Goal: Task Accomplishment & Management: Complete application form

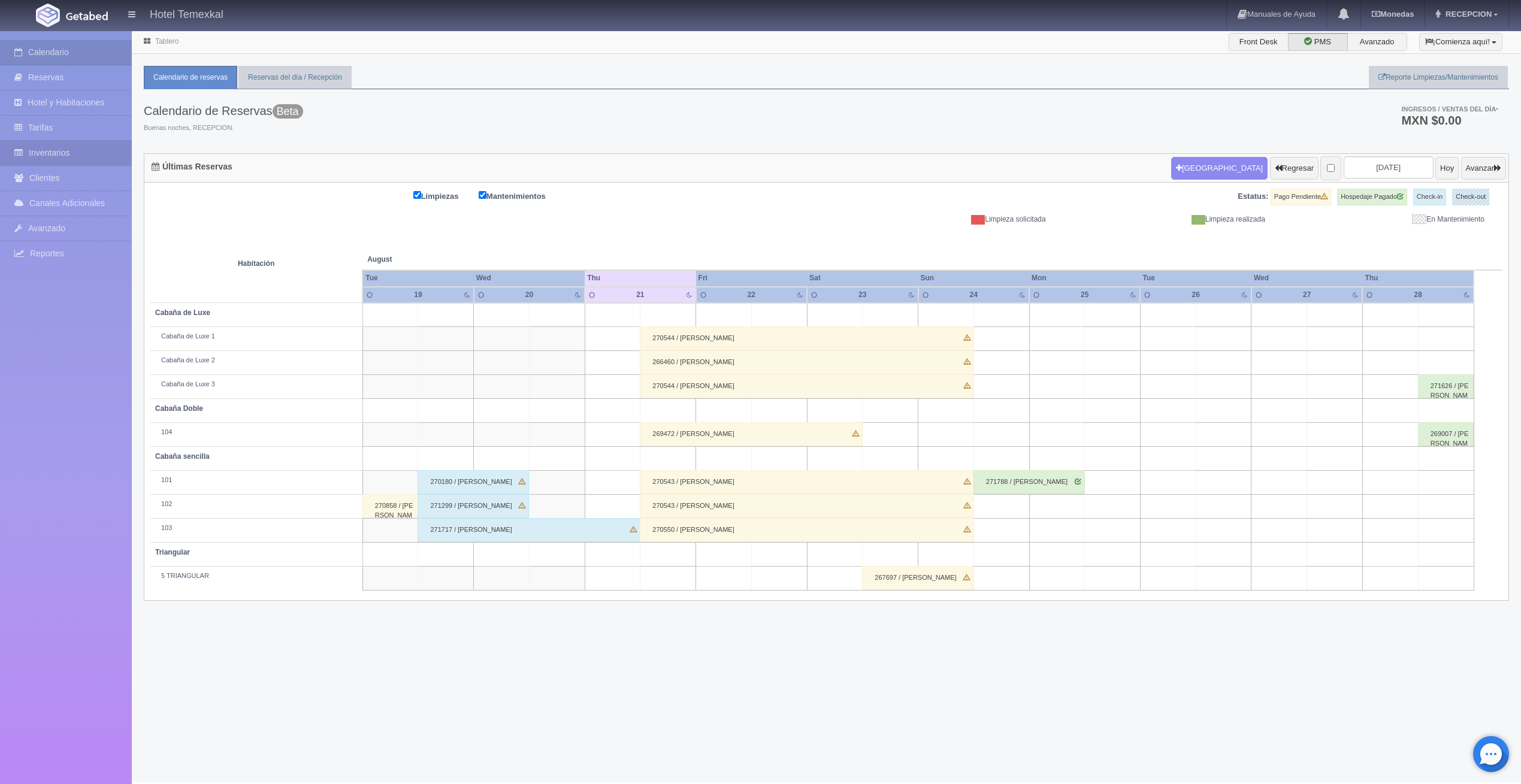
click at [53, 150] on link "Inventarios" at bounding box center [66, 153] width 132 height 24
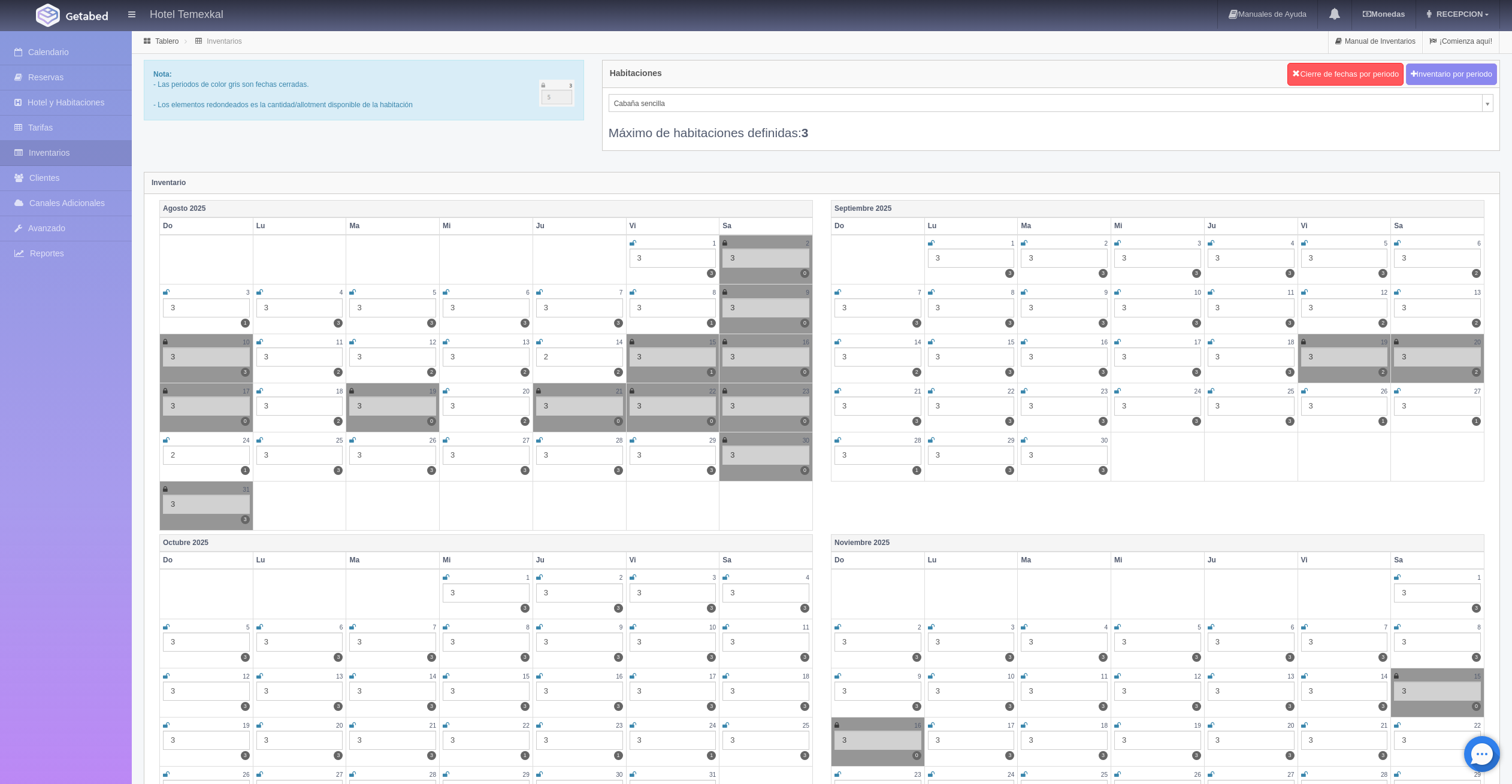
click at [539, 390] on icon at bounding box center [539, 391] width 5 height 7
click at [634, 390] on div "22" at bounding box center [673, 391] width 87 height 10
click at [631, 390] on icon at bounding box center [632, 391] width 5 height 7
click at [60, 54] on link "Calendario" at bounding box center [66, 53] width 132 height 24
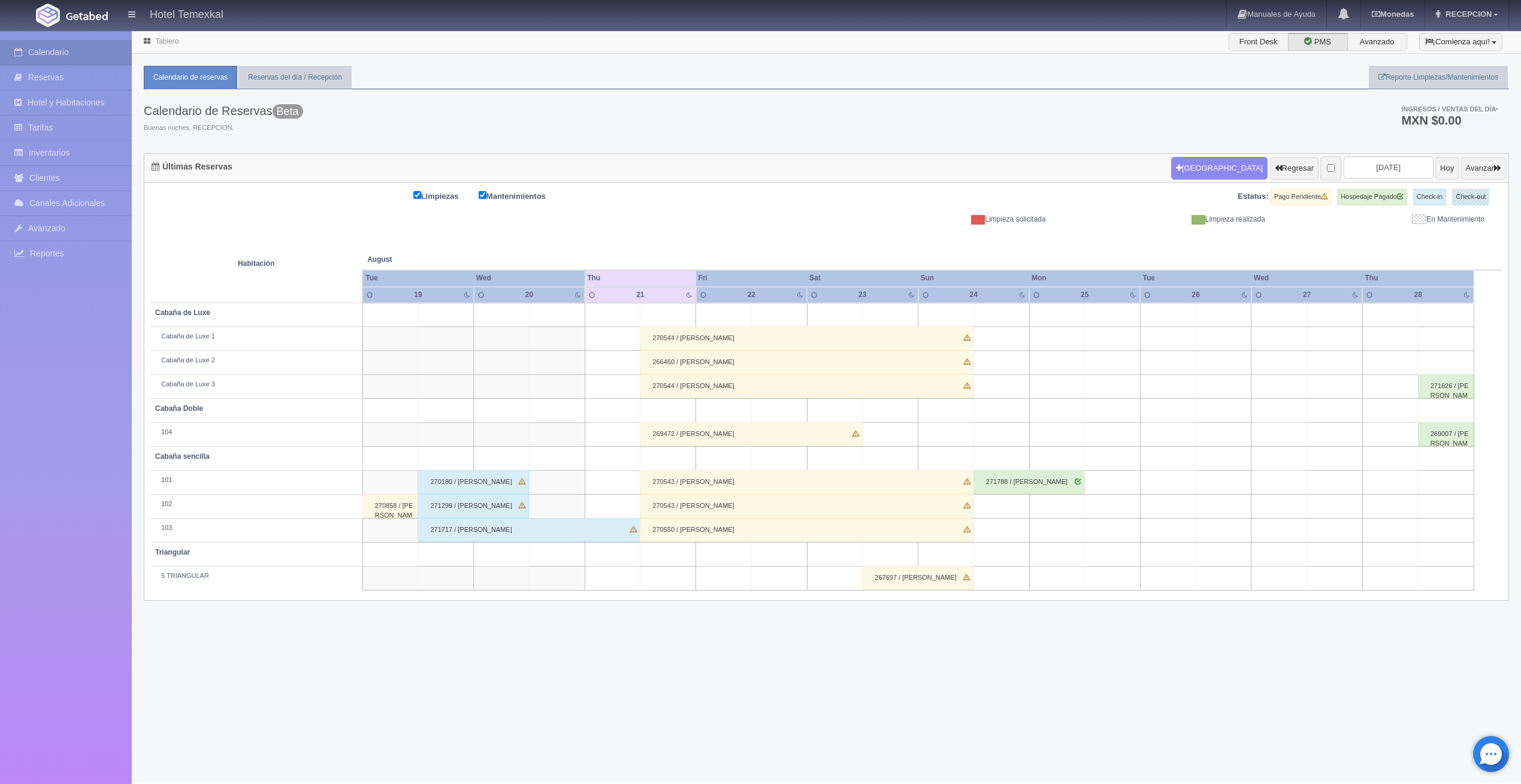
click at [685, 532] on div "270550 / [PERSON_NAME]" at bounding box center [807, 530] width 334 height 24
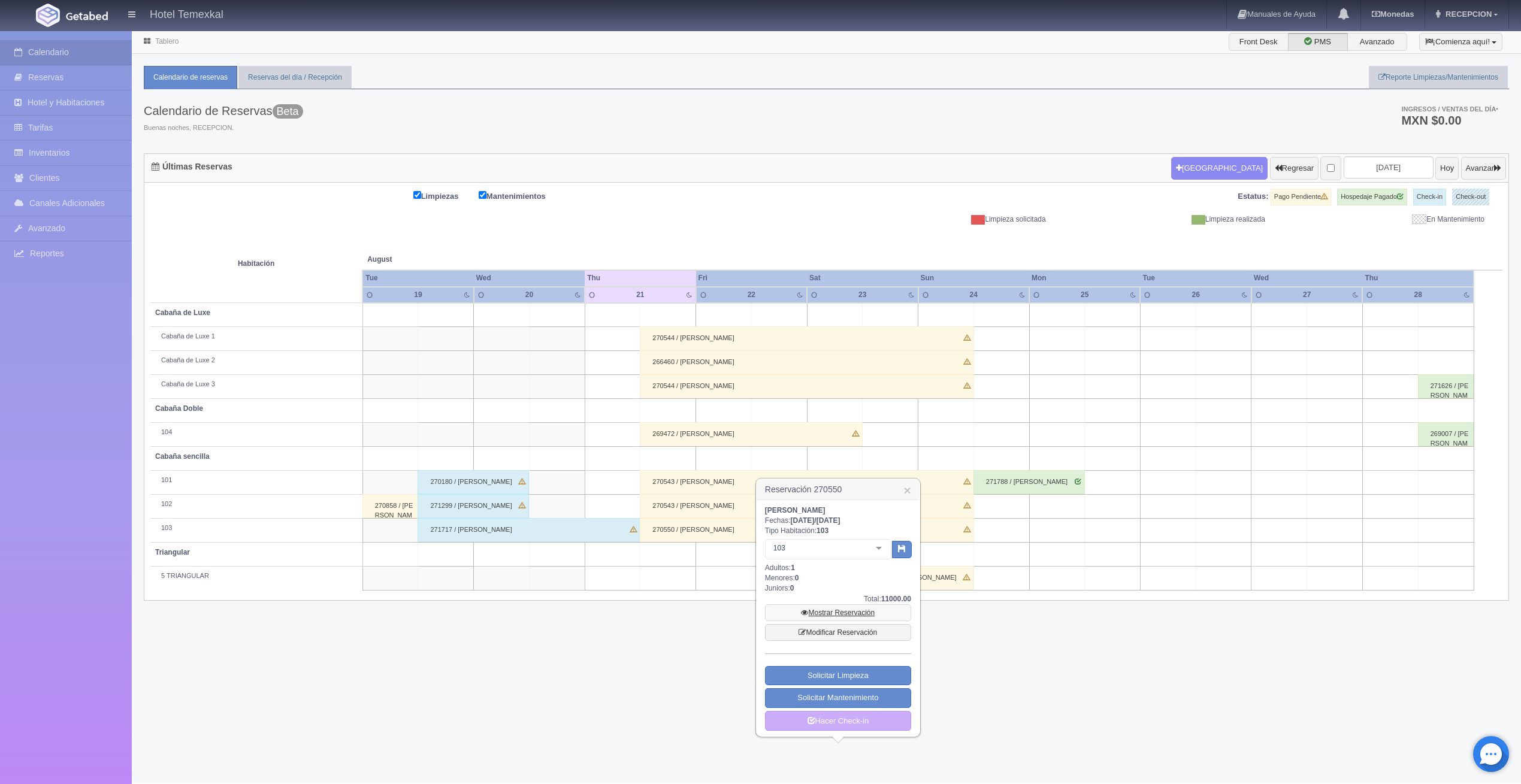
click at [856, 612] on link "Mostrar Reservación" at bounding box center [838, 612] width 146 height 16
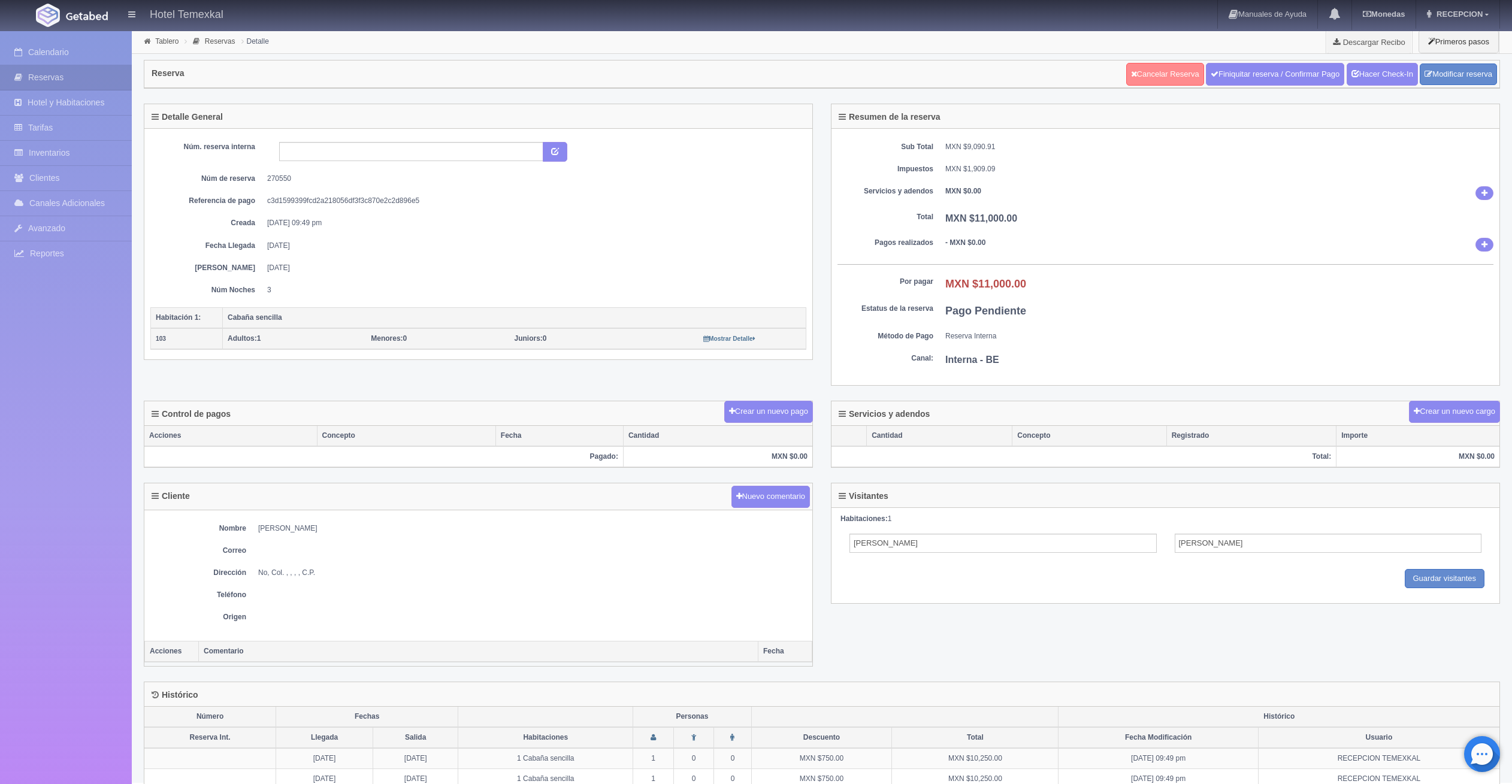
click at [1155, 64] on link "Cancelar Reserva" at bounding box center [1166, 74] width 78 height 23
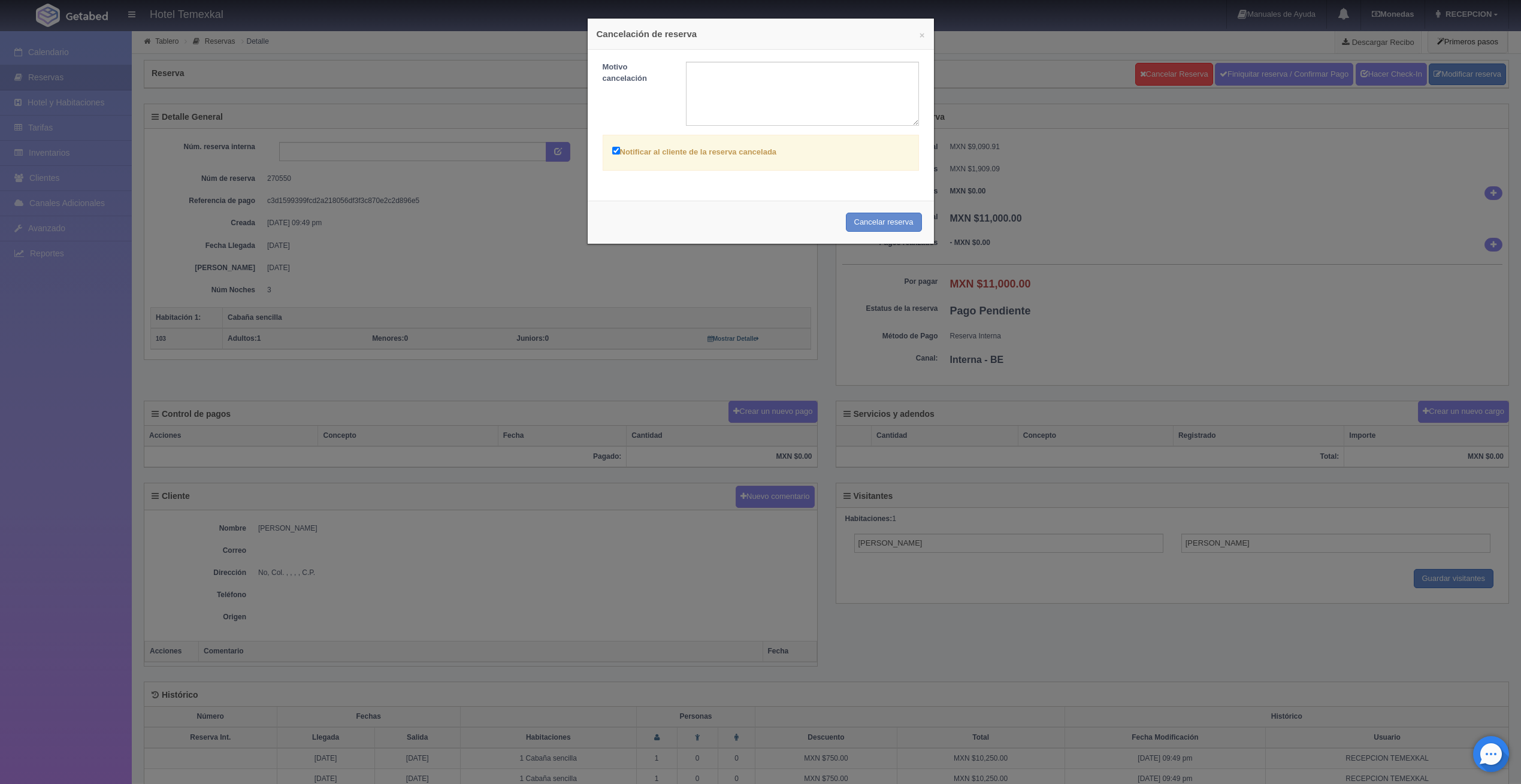
click at [641, 151] on label "Notificar al cliente de la reserva cancelada" at bounding box center [695, 151] width 165 height 14
click at [620, 151] on input "Notificar al cliente de la reserva cancelada" at bounding box center [616, 150] width 8 height 8
checkbox input "false"
drag, startPoint x: 915, startPoint y: 221, endPoint x: 799, endPoint y: 58, distance: 200.1
click at [909, 220] on button "Cancelar reserva" at bounding box center [884, 222] width 76 height 20
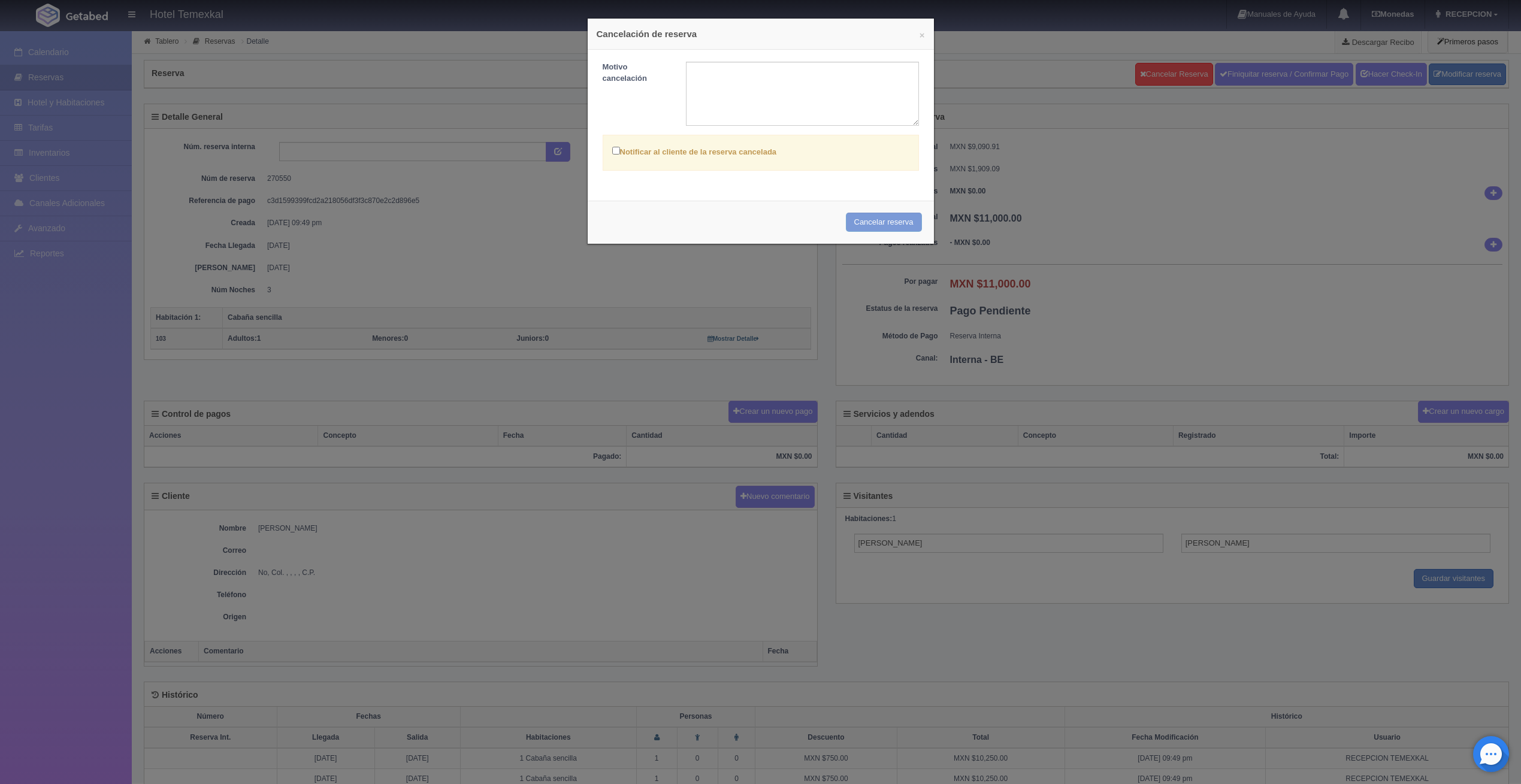
click at [861, 57] on div "Motivo cancelación Notificar al cliente de la reserva cancelada" at bounding box center [761, 120] width 346 height 142
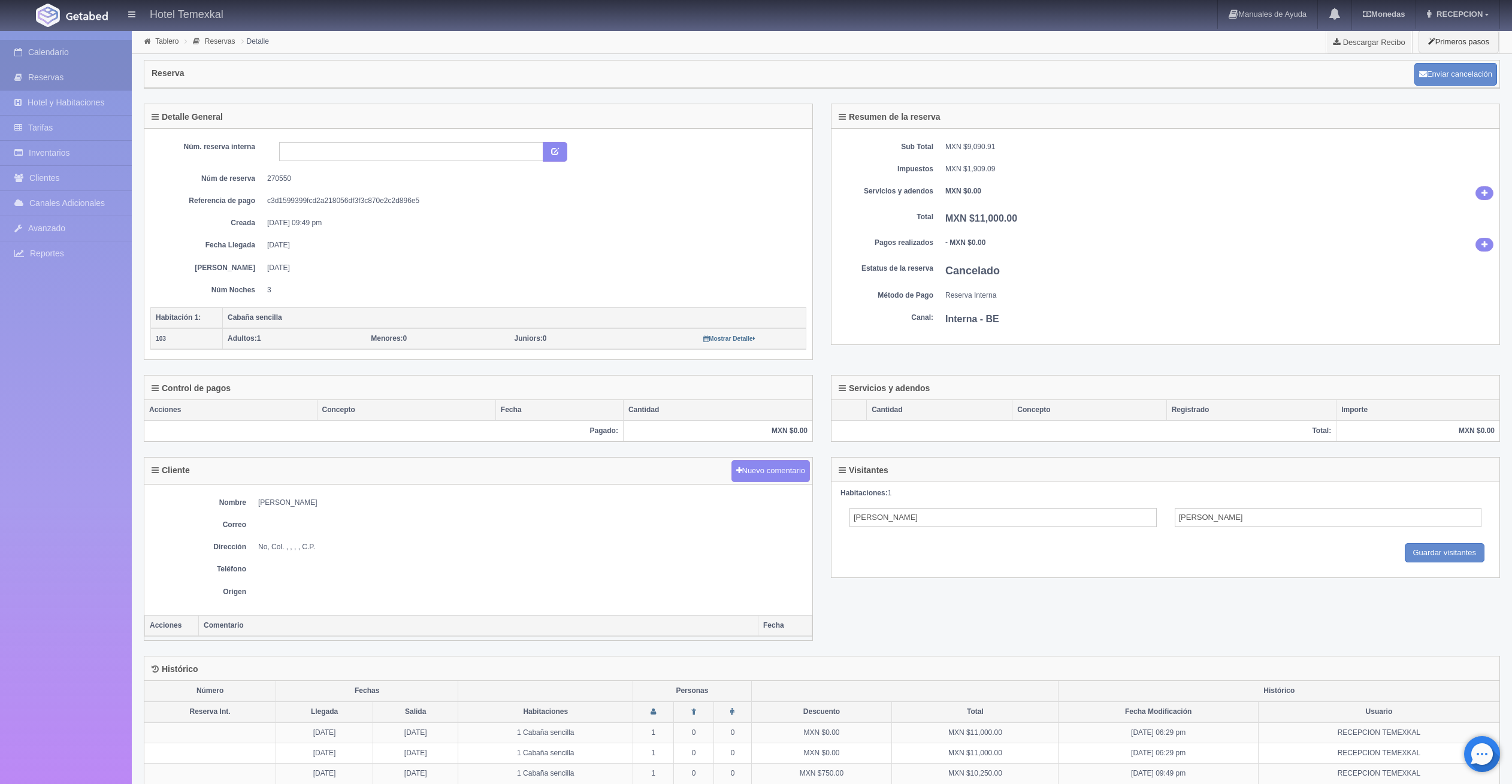
click at [86, 54] on link "Calendario" at bounding box center [66, 53] width 132 height 24
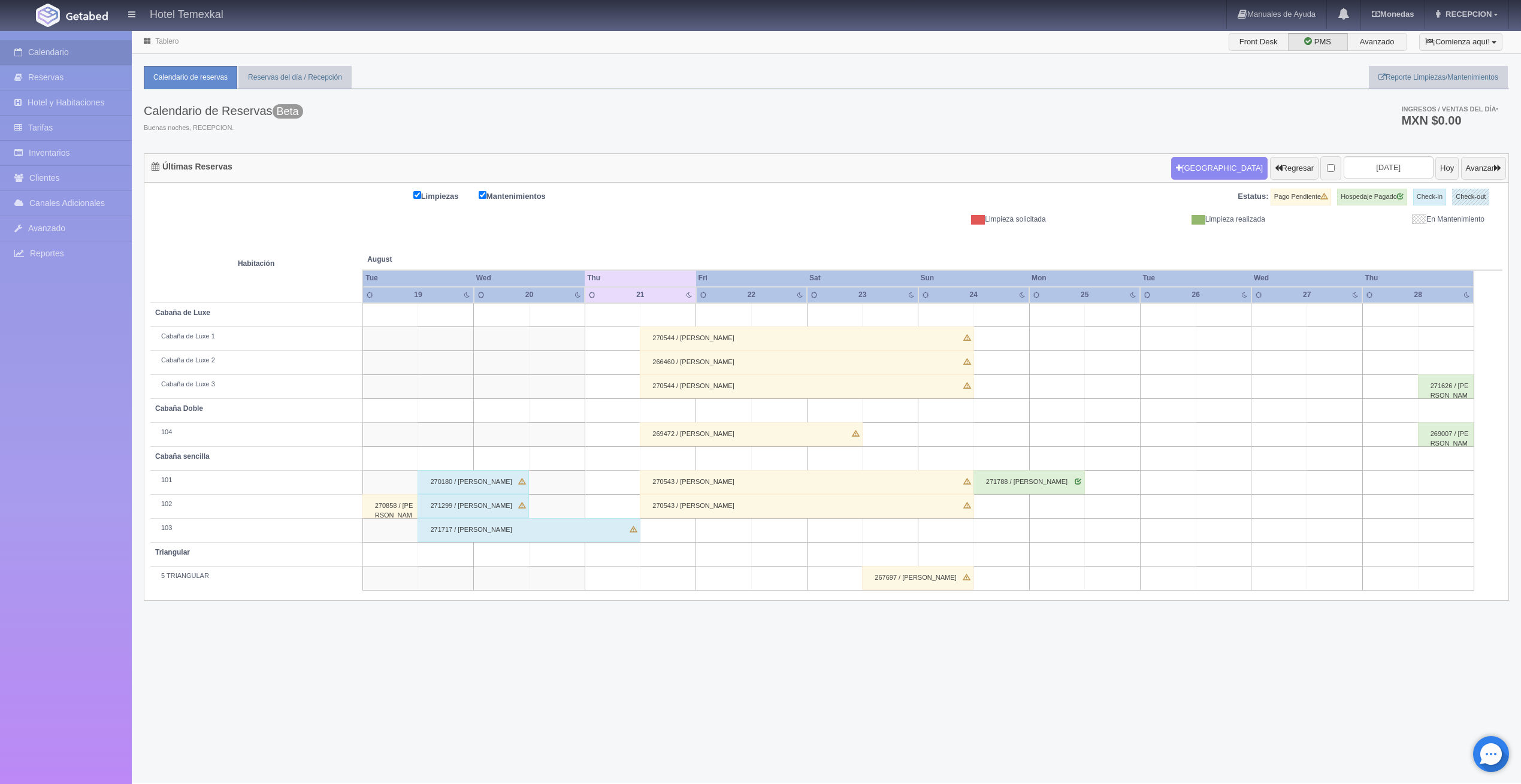
click at [898, 531] on td at bounding box center [890, 531] width 56 height 24
click at [894, 561] on button "[GEOGRAPHIC_DATA]" at bounding box center [894, 565] width 104 height 20
type input "[DATE]"
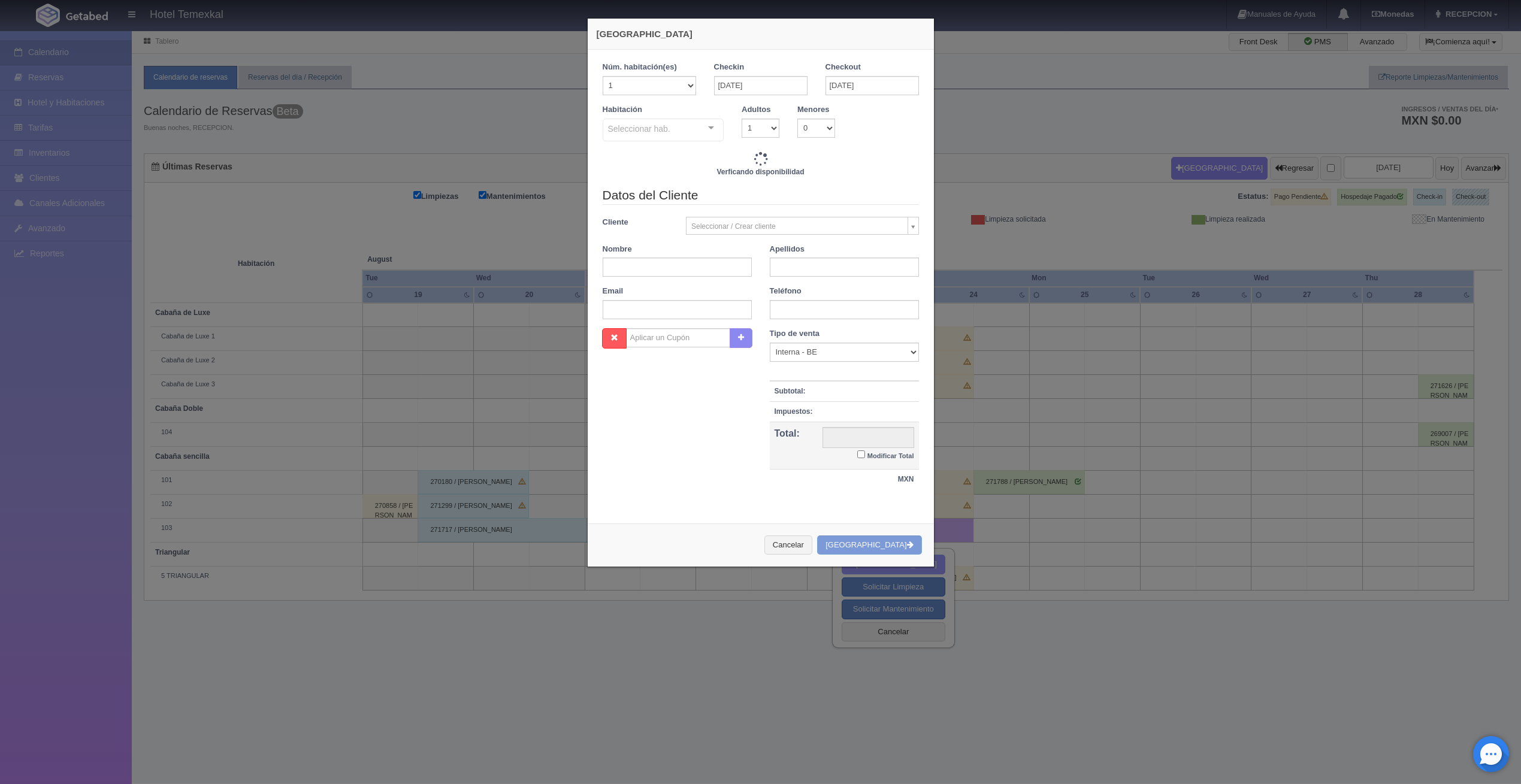
checkbox input "false"
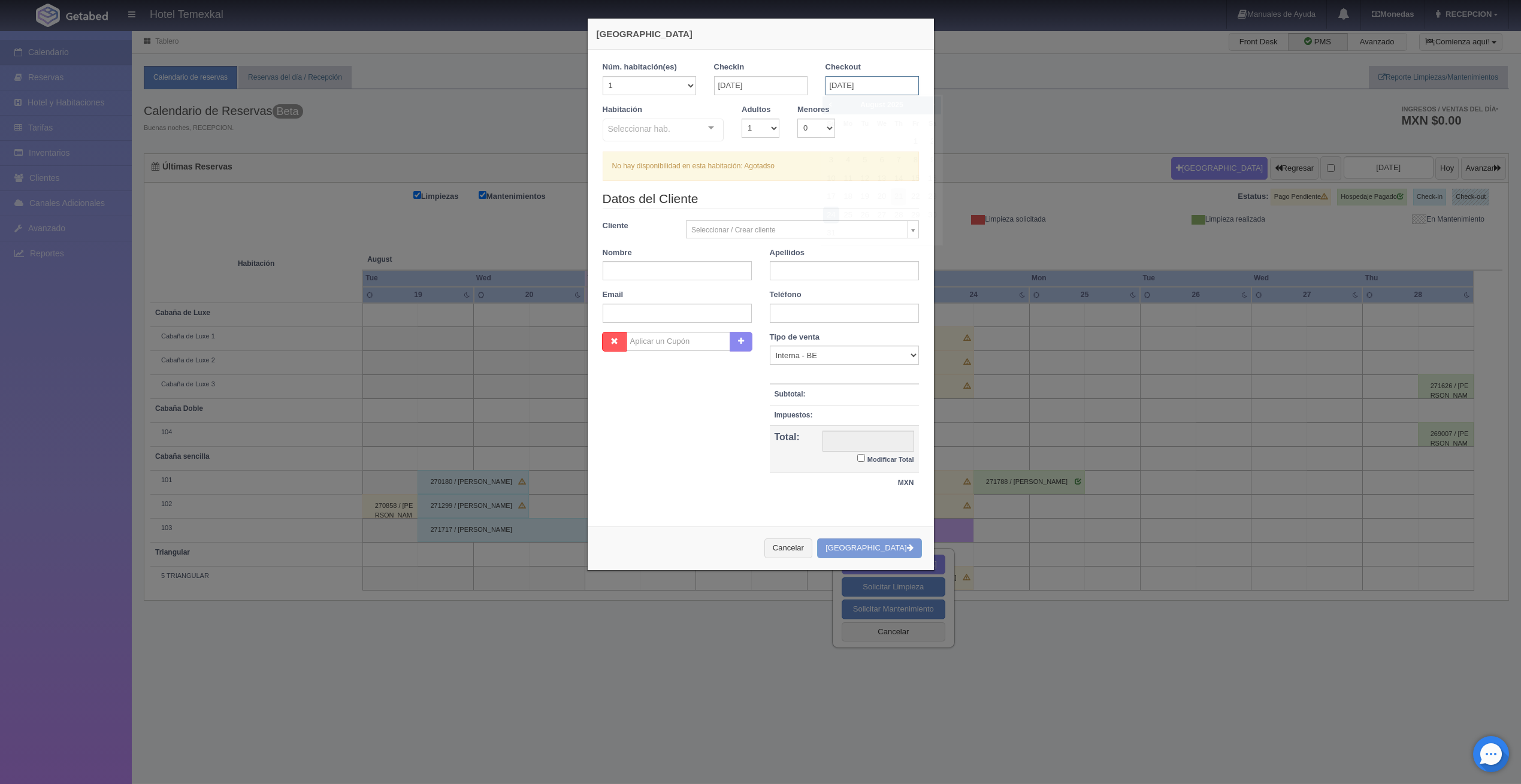
click at [859, 79] on input "[DATE]" at bounding box center [872, 85] width 93 height 19
click at [851, 216] on link "25" at bounding box center [849, 215] width 16 height 17
type input "[DATE]"
click at [700, 127] on div "Seleccionar hab. Cabaña sencilla Cabaña sencilla - Sin asignar 103 Triangular T…" at bounding box center [663, 130] width 122 height 24
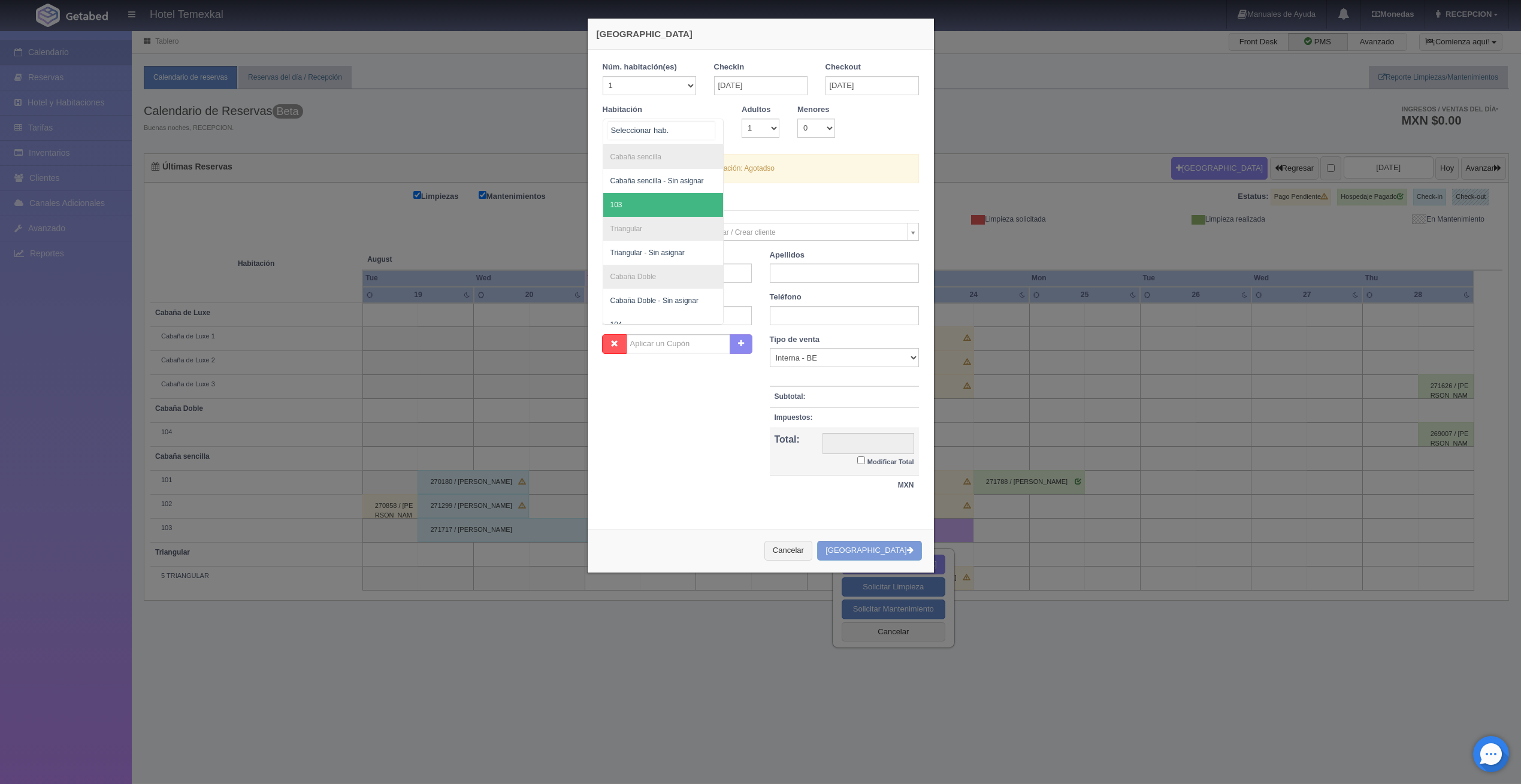
click at [651, 205] on span "103" at bounding box center [663, 205] width 120 height 24
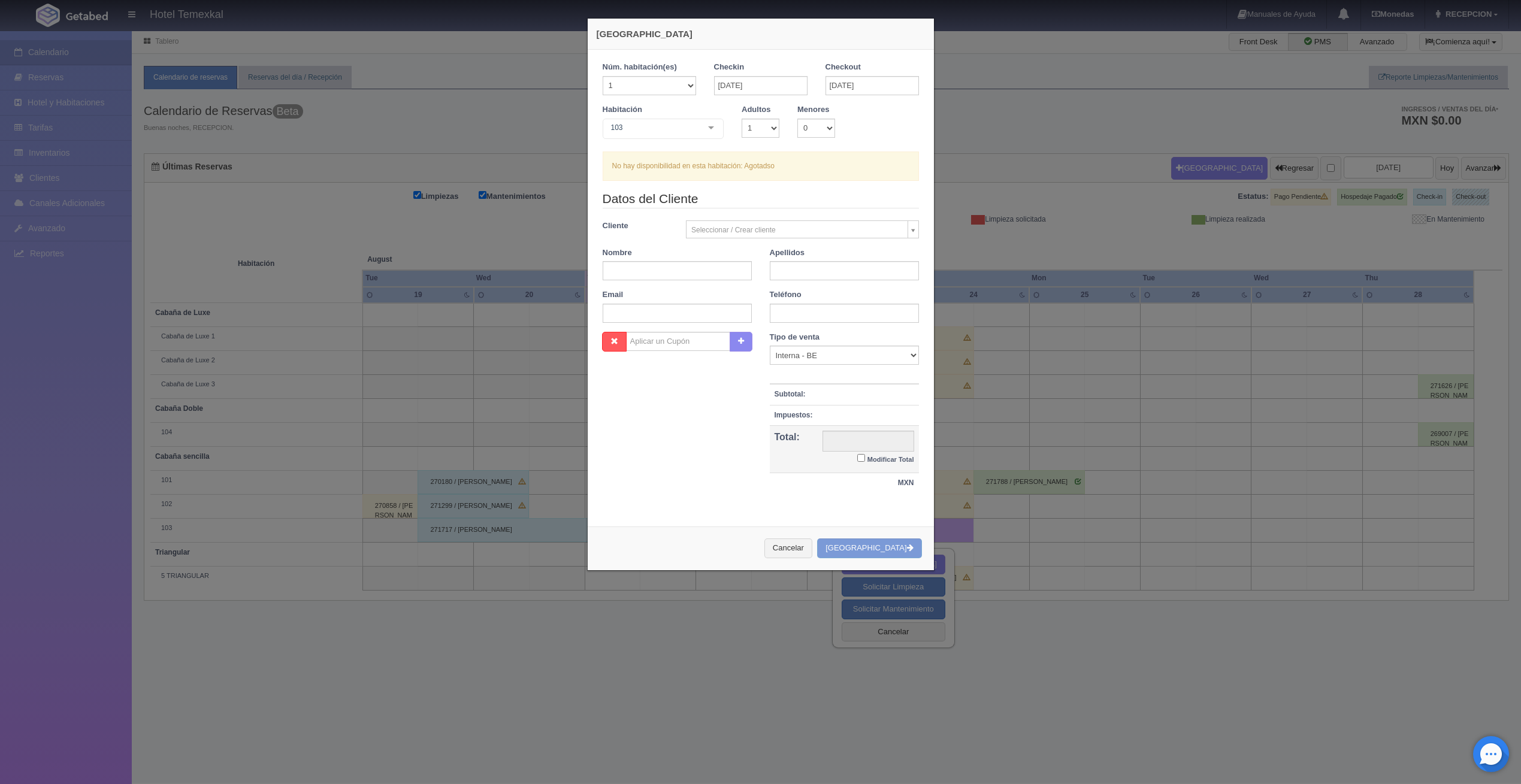
checkbox input "false"
click at [701, 652] on div "Nueva Reserva Núm. habitación(es) 1 2 3 4 5 6 7 8 9 10 11 12 13 14 15 16 17 18 …" at bounding box center [760, 392] width 1521 height 784
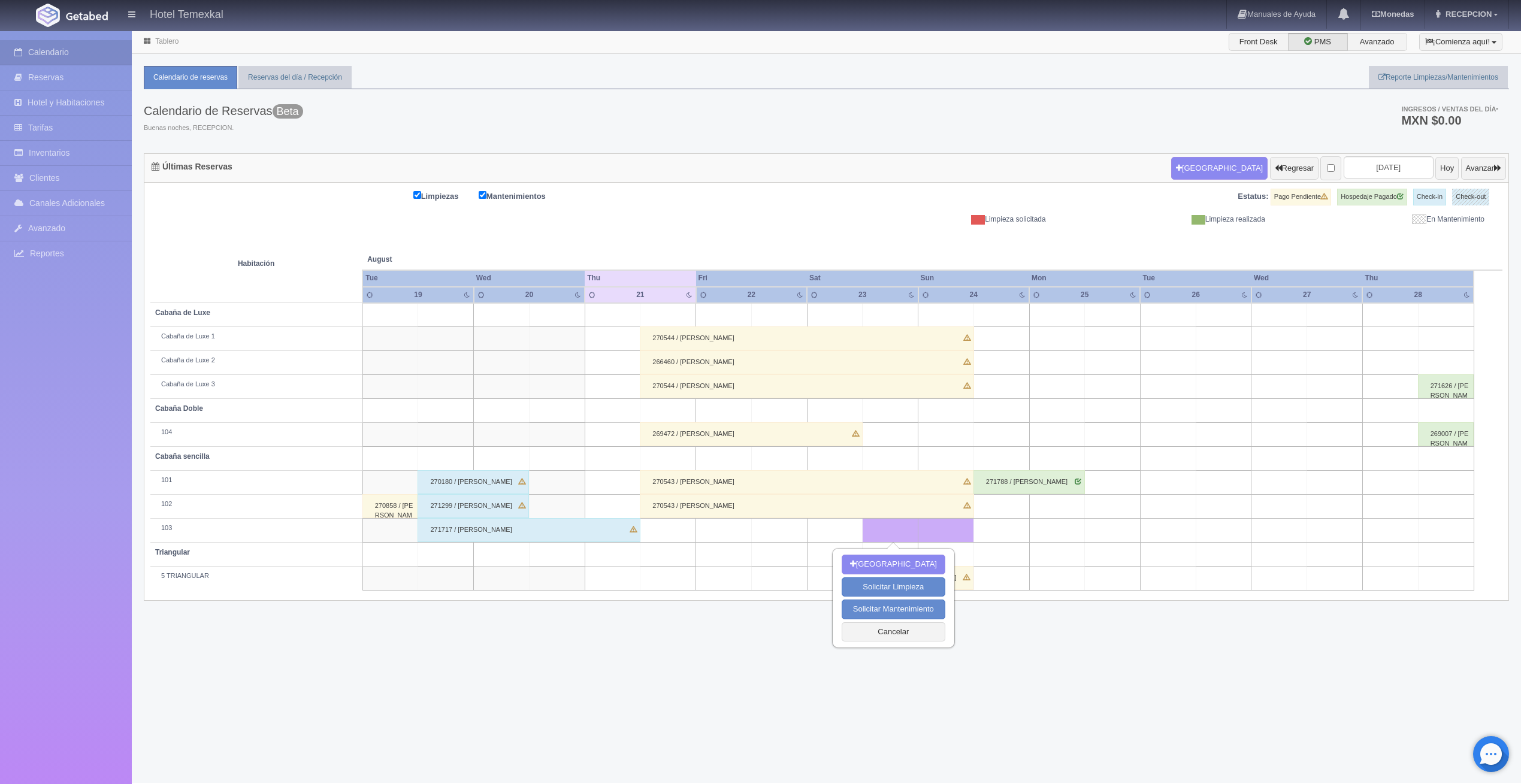
click at [1051, 652] on div "Tablero Front Desk PMS Avanzado ¡Comienza aquí! Habitaciones y Reservas Limpiez…" at bounding box center [826, 406] width 1389 height 753
click at [918, 626] on button "Cancelar" at bounding box center [894, 632] width 104 height 20
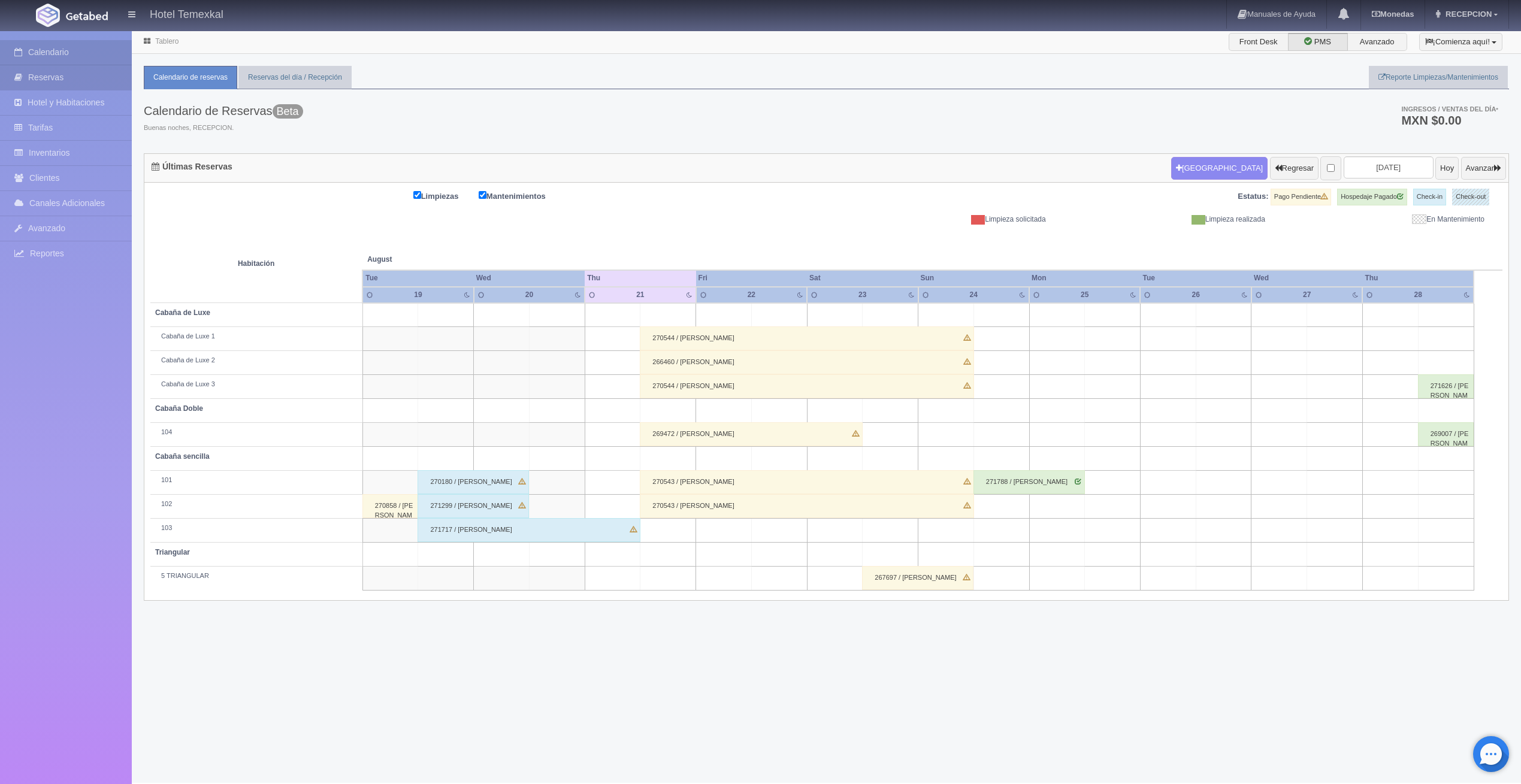
click at [48, 70] on link "Reservas" at bounding box center [66, 78] width 132 height 24
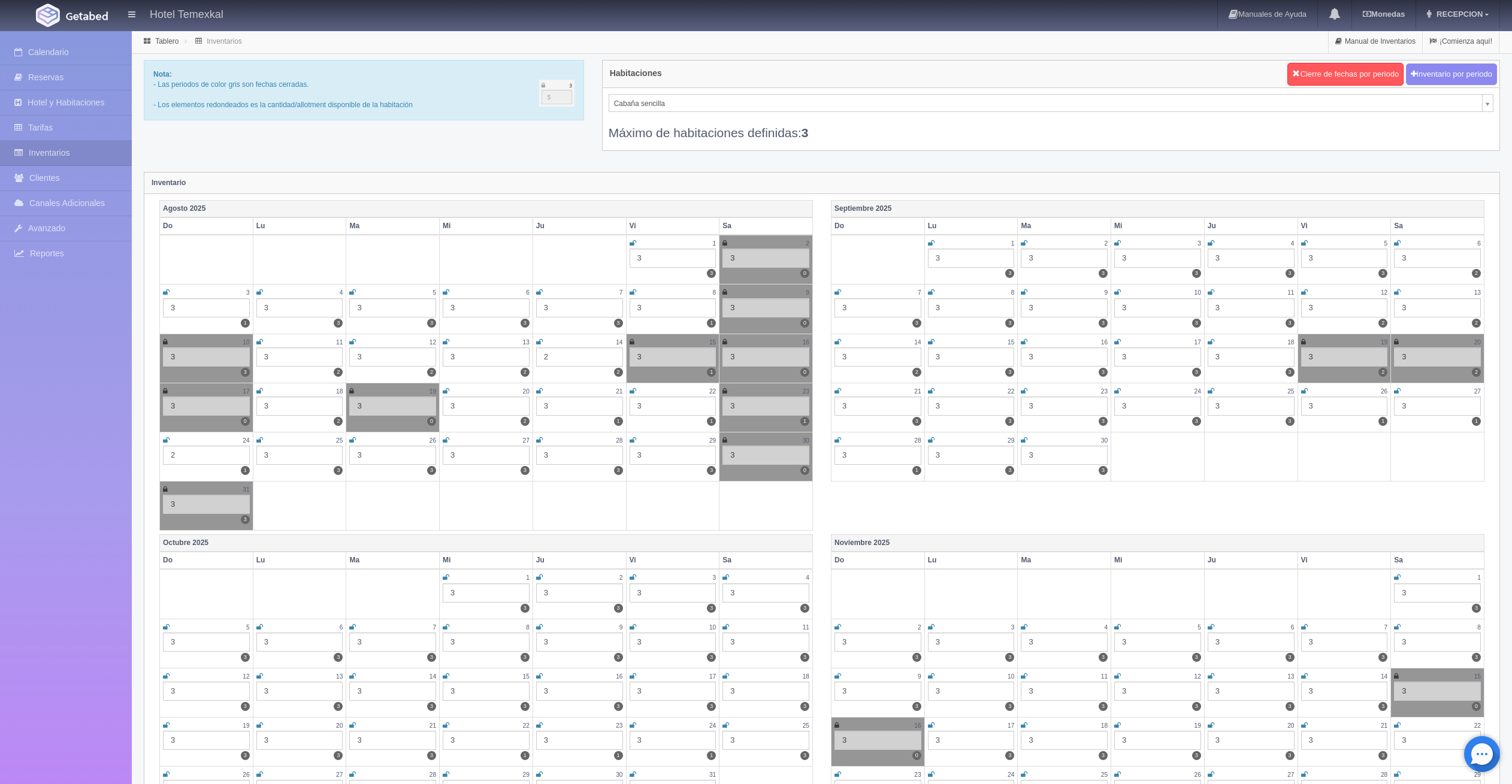
click at [725, 390] on icon at bounding box center [725, 391] width 5 height 7
click at [54, 50] on link "Calendario" at bounding box center [66, 53] width 132 height 24
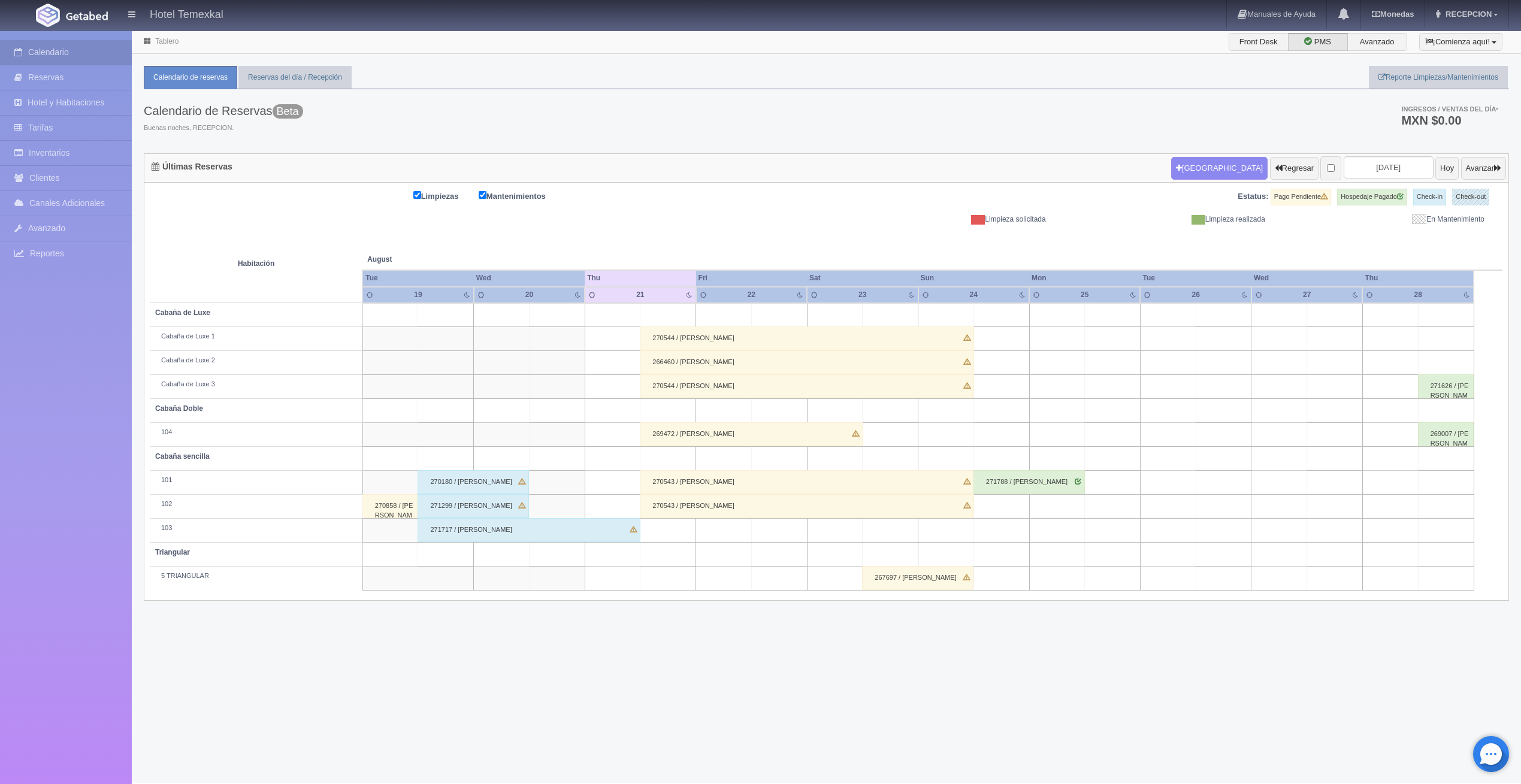
click at [894, 529] on td at bounding box center [890, 531] width 56 height 24
click at [889, 561] on button "[GEOGRAPHIC_DATA]" at bounding box center [894, 565] width 104 height 20
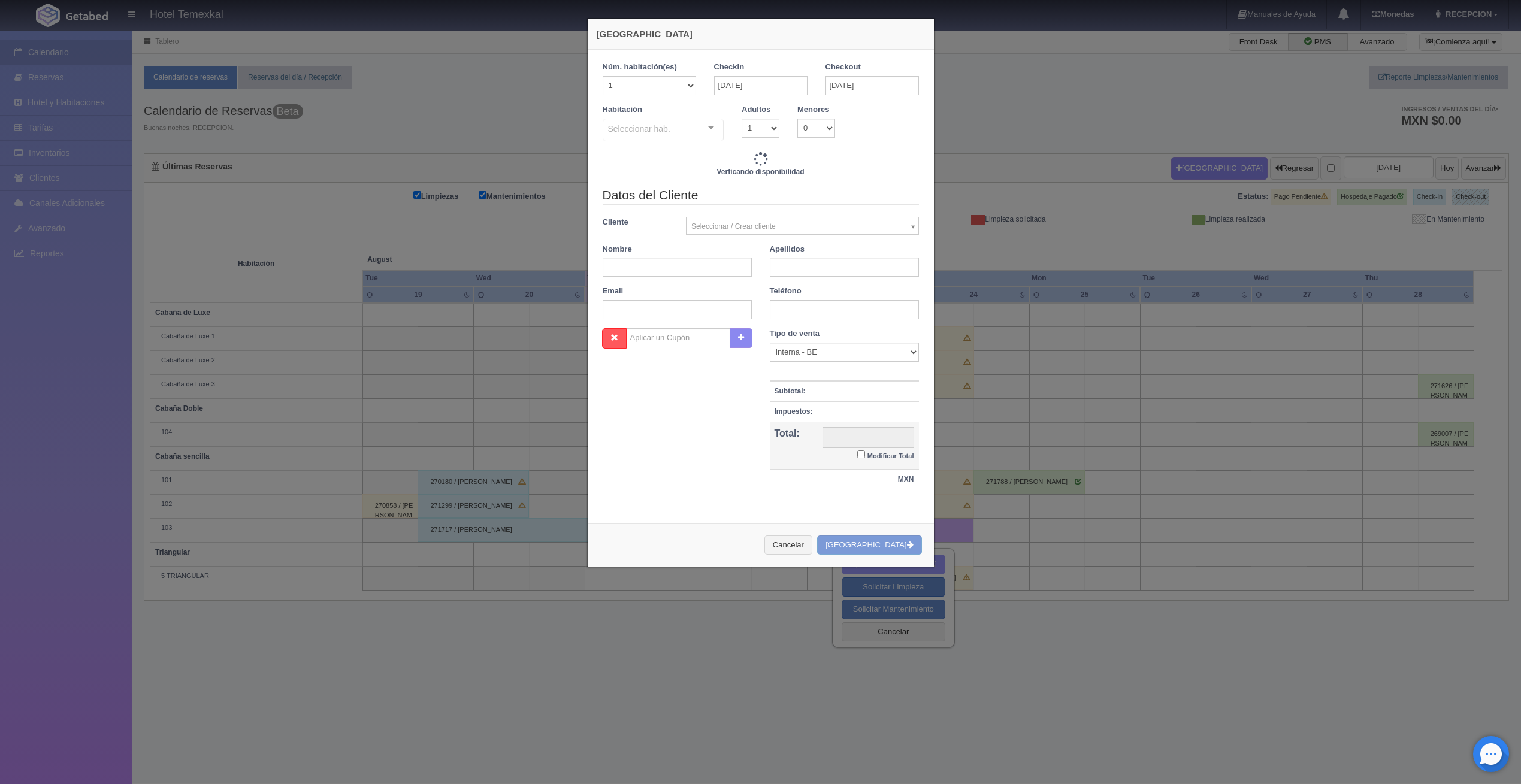
checkbox input "false"
type input "4000.00"
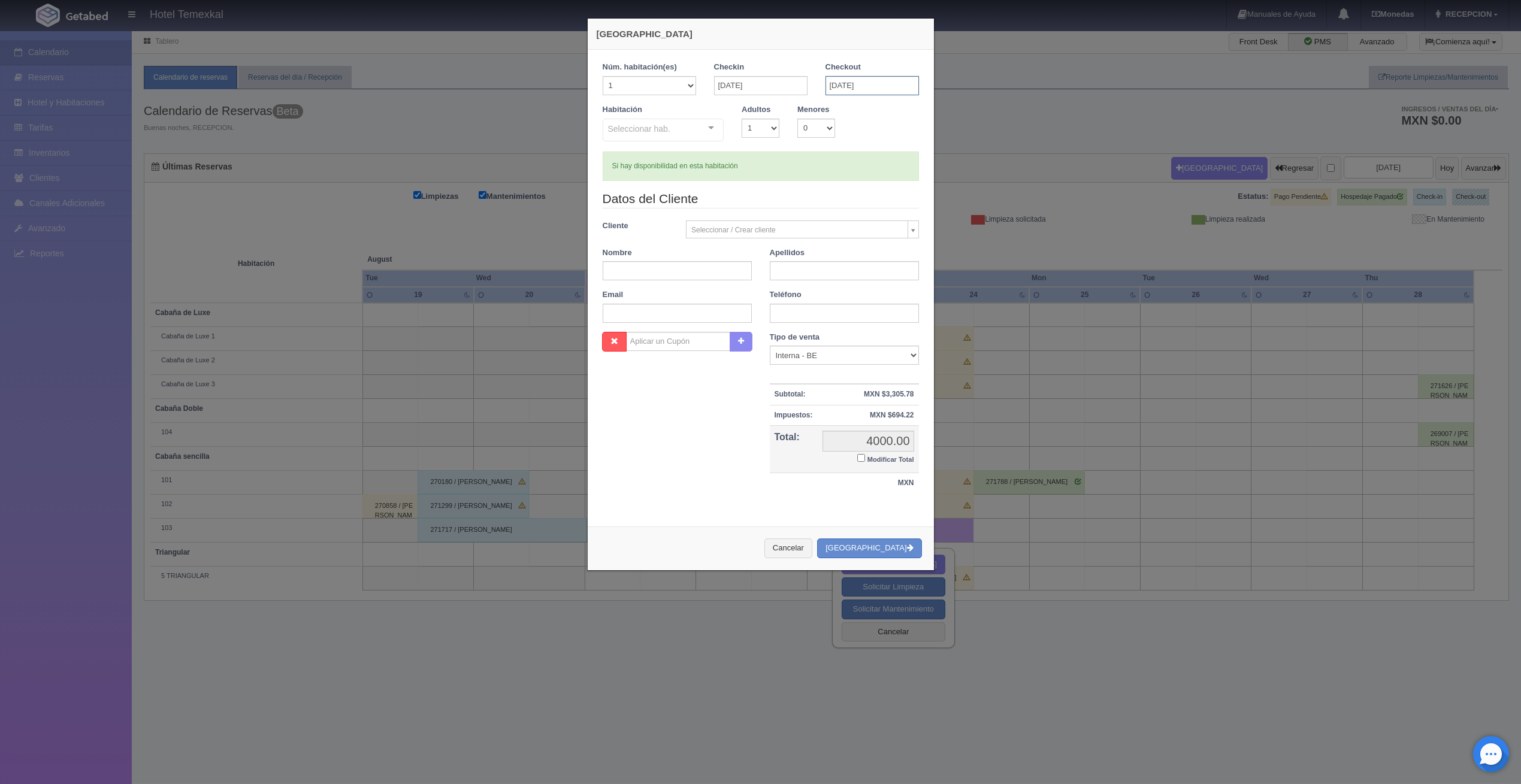
click at [832, 87] on input "[DATE]" at bounding box center [872, 85] width 93 height 19
checkbox input "false"
click at [848, 217] on link "25" at bounding box center [849, 215] width 16 height 17
type input "[DATE]"
checkbox input "false"
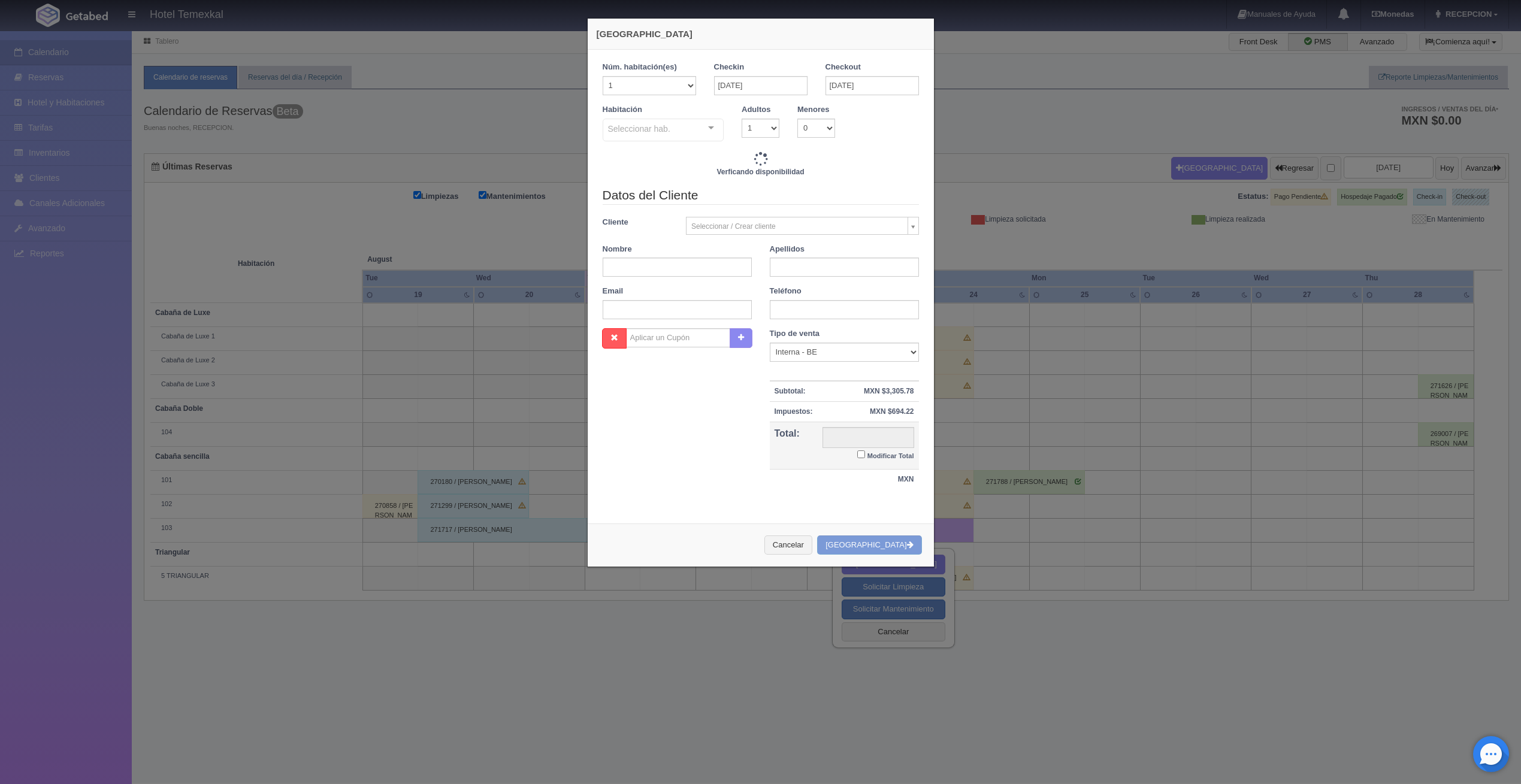
type input "7000.00"
checkbox input "false"
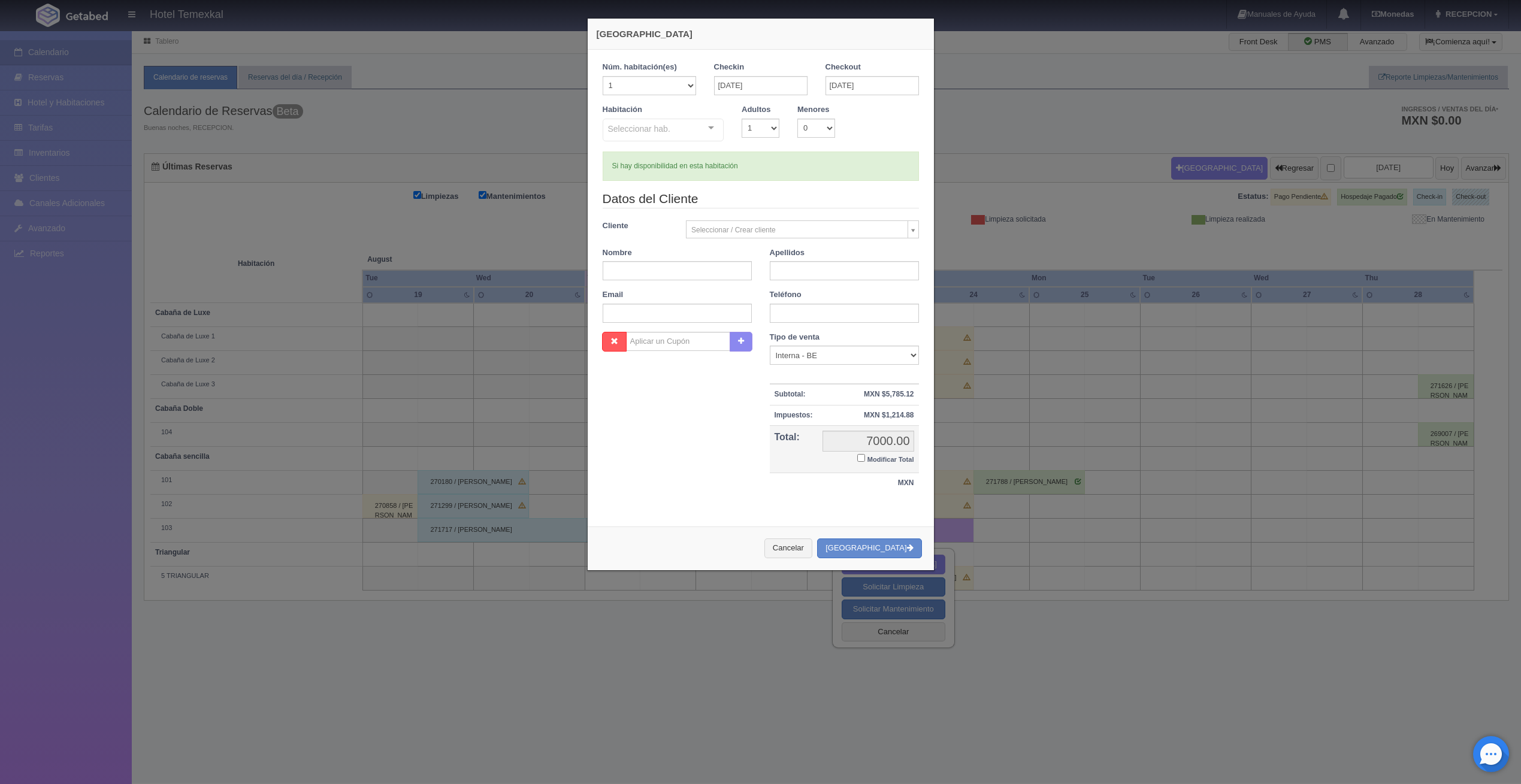
click at [700, 131] on div "Seleccionar hab. Cabaña sencilla Cabaña sencilla - Sin asignar 103 Triangular T…" at bounding box center [663, 130] width 122 height 24
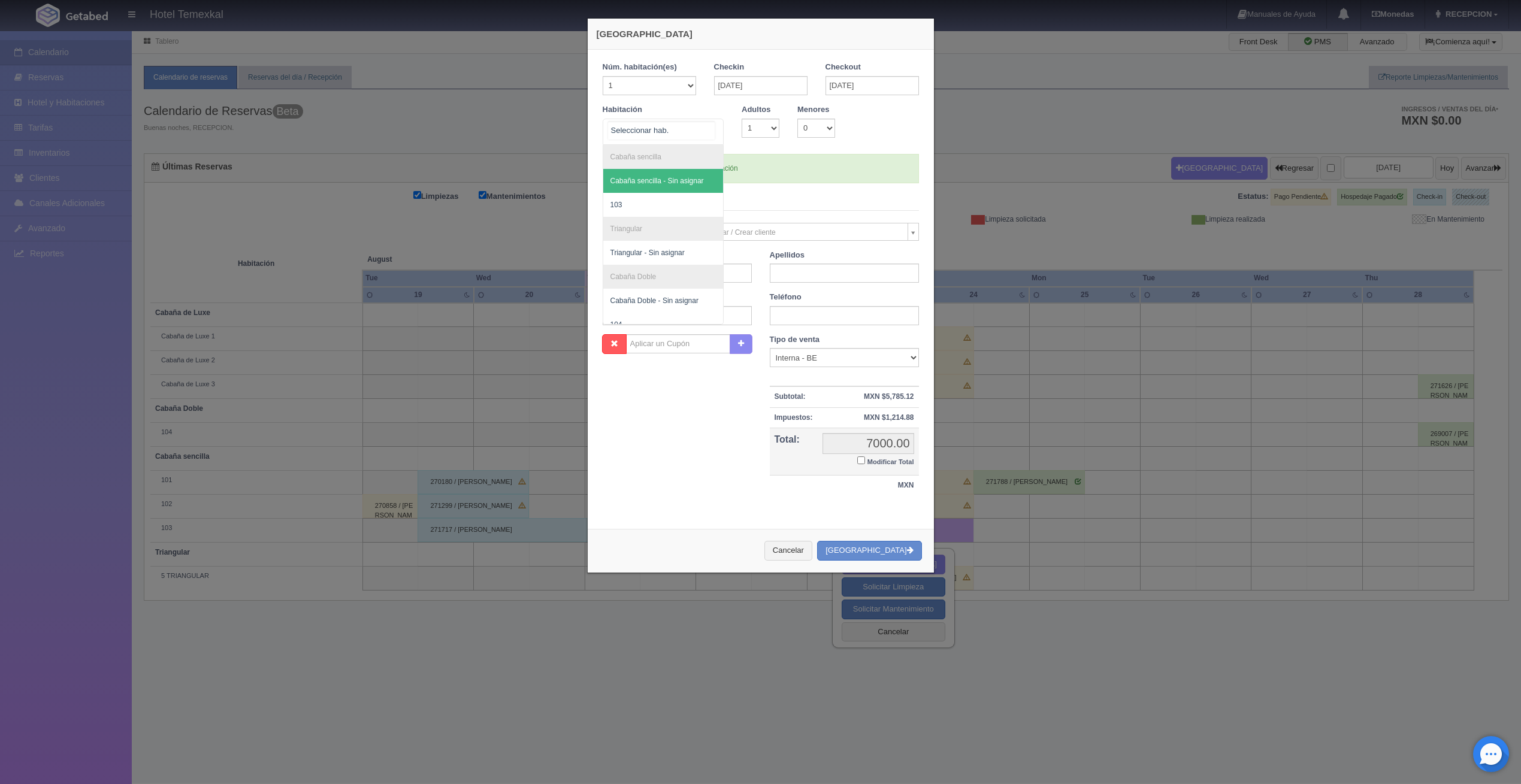
click at [642, 189] on span "Cabaña sencilla - Sin asignar" at bounding box center [663, 181] width 120 height 24
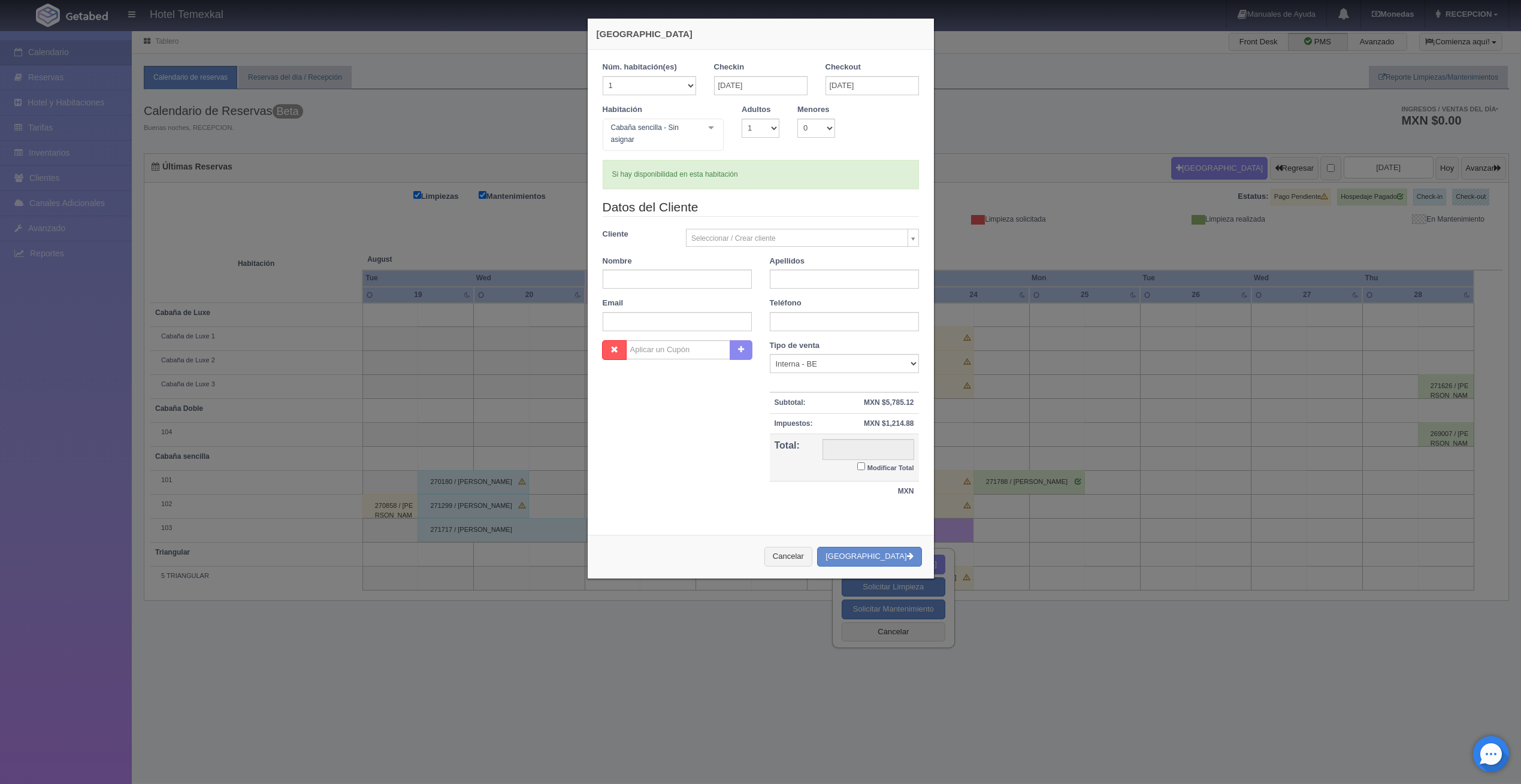
checkbox input "false"
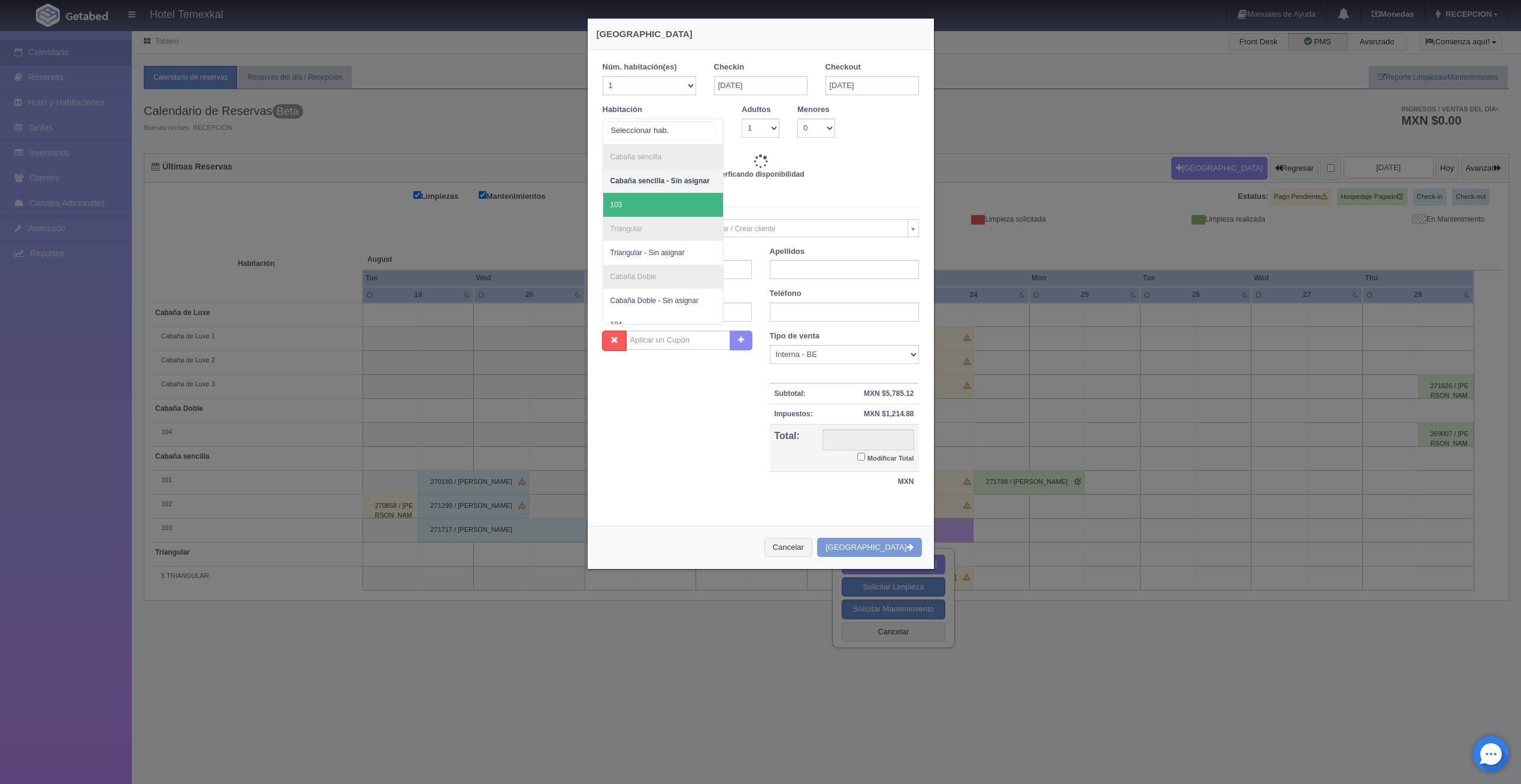
click at [642, 197] on span "103" at bounding box center [663, 205] width 120 height 24
type input "7000.00"
checkbox input "false"
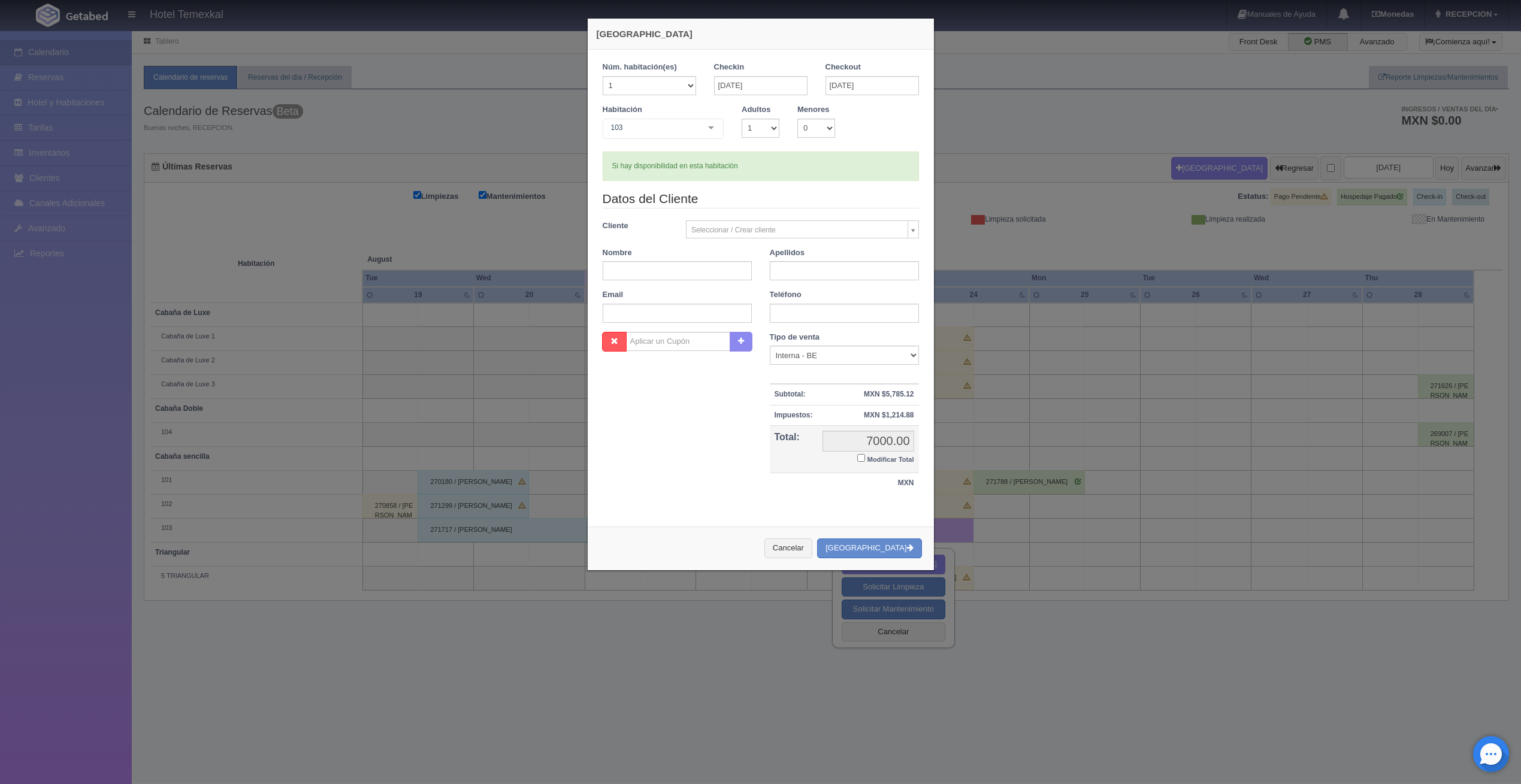
checkbox input "false"
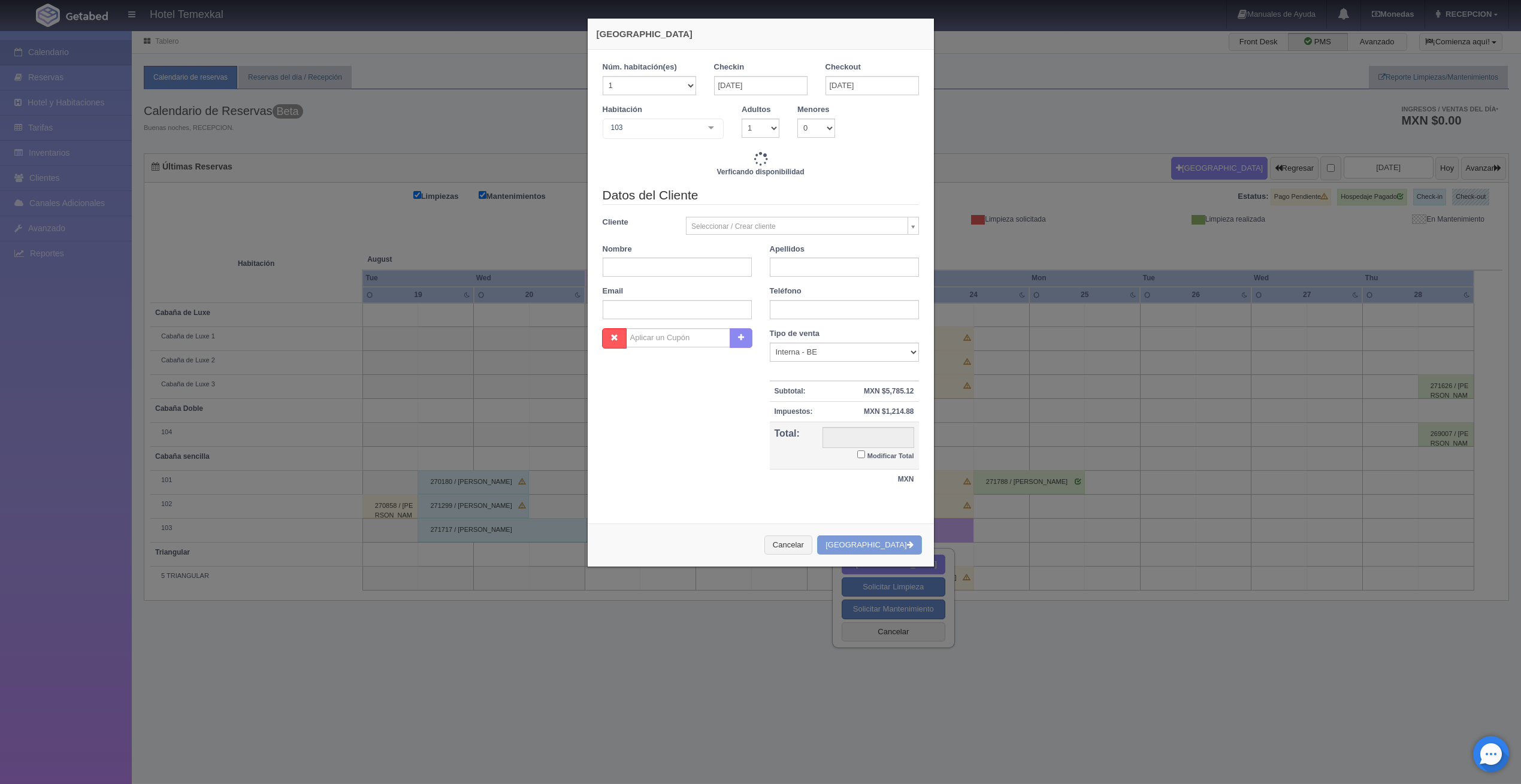
type input "7000.00"
checkbox input "false"
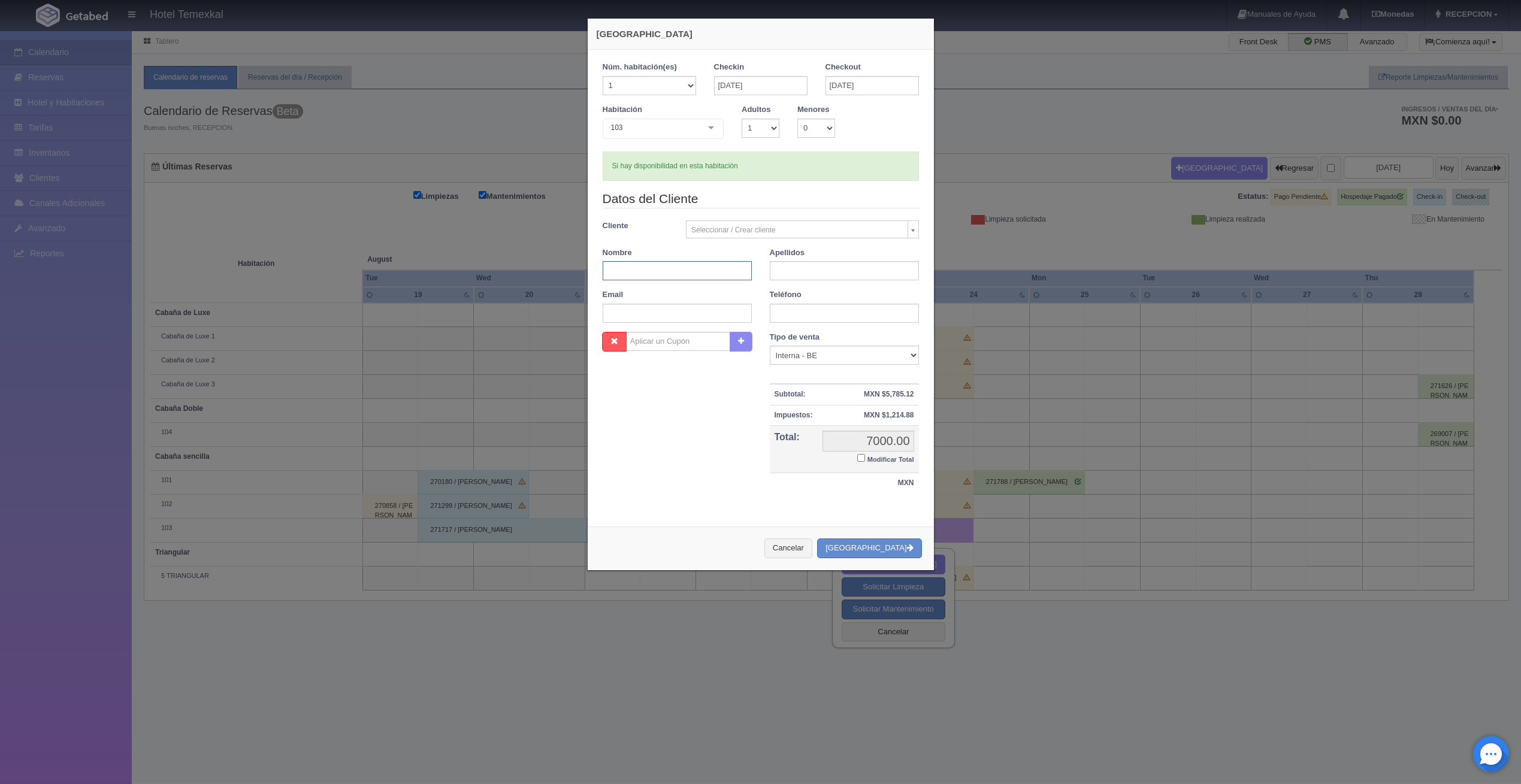
click at [663, 269] on input "text" at bounding box center [677, 270] width 149 height 19
type input "JESUS"
click at [841, 262] on input "text" at bounding box center [844, 270] width 149 height 19
type input "LOPEZ"
click at [681, 413] on div "Nombre Cupón : Descuentos : Tipo de venta Correo Electronico Interna - BE Llama…" at bounding box center [760, 419] width 334 height 175
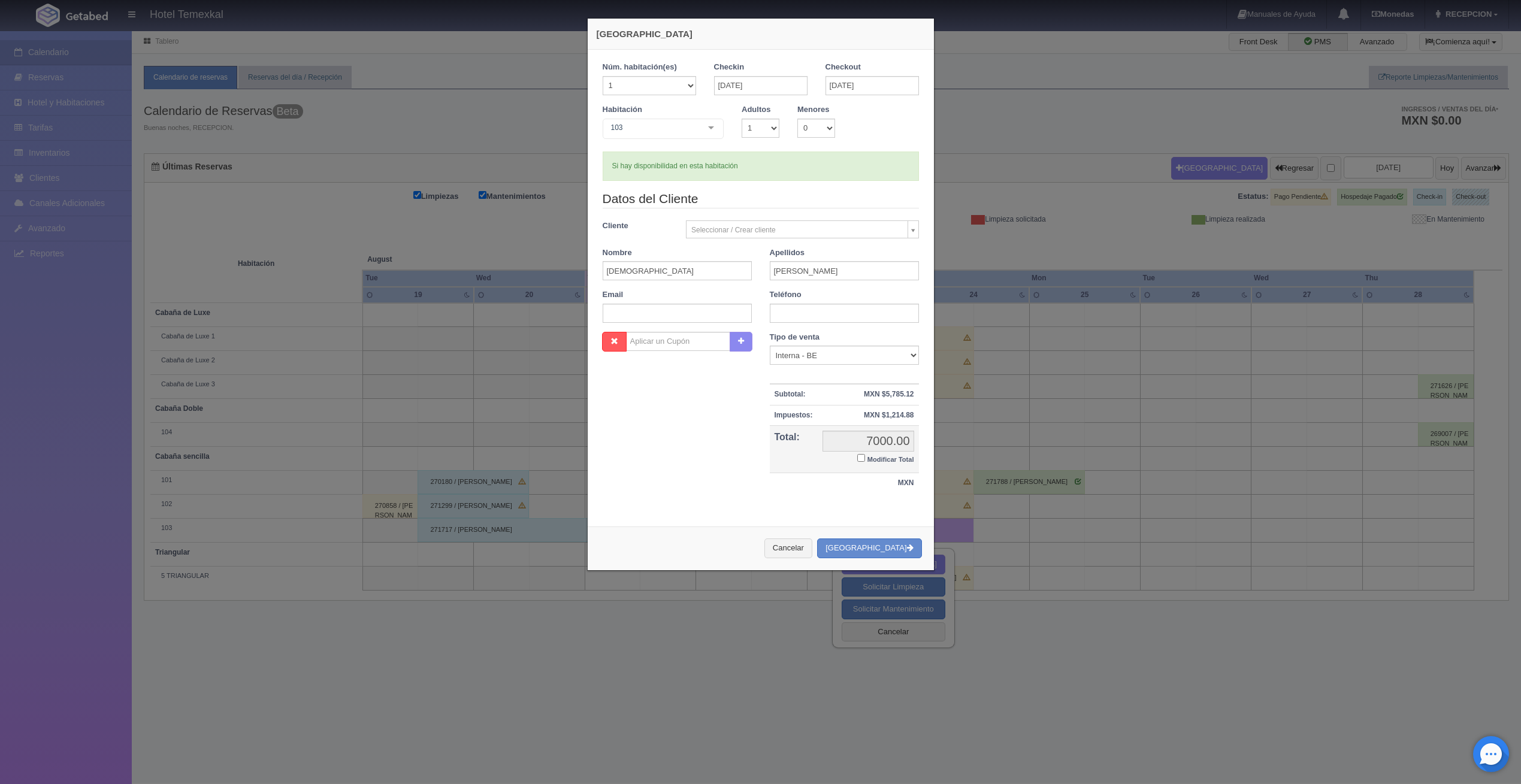
click at [860, 460] on input "Modificar Total" at bounding box center [861, 458] width 8 height 8
checkbox input "true"
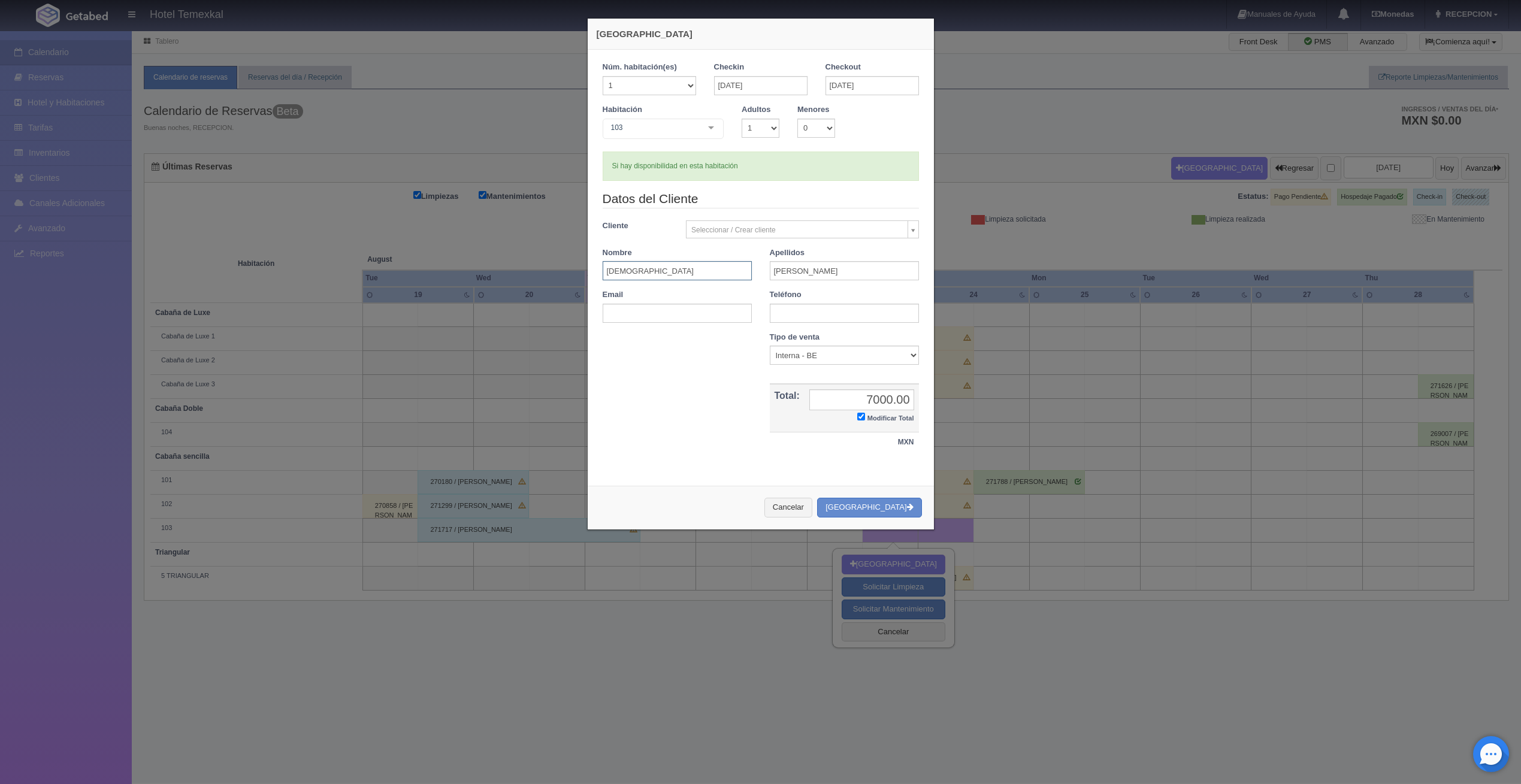
click at [682, 272] on input "JESUS" at bounding box center [677, 270] width 149 height 19
type input "J"
type input "ARMADO"
click at [824, 269] on input "LOPEZ" at bounding box center [844, 270] width 149 height 19
type input "L"
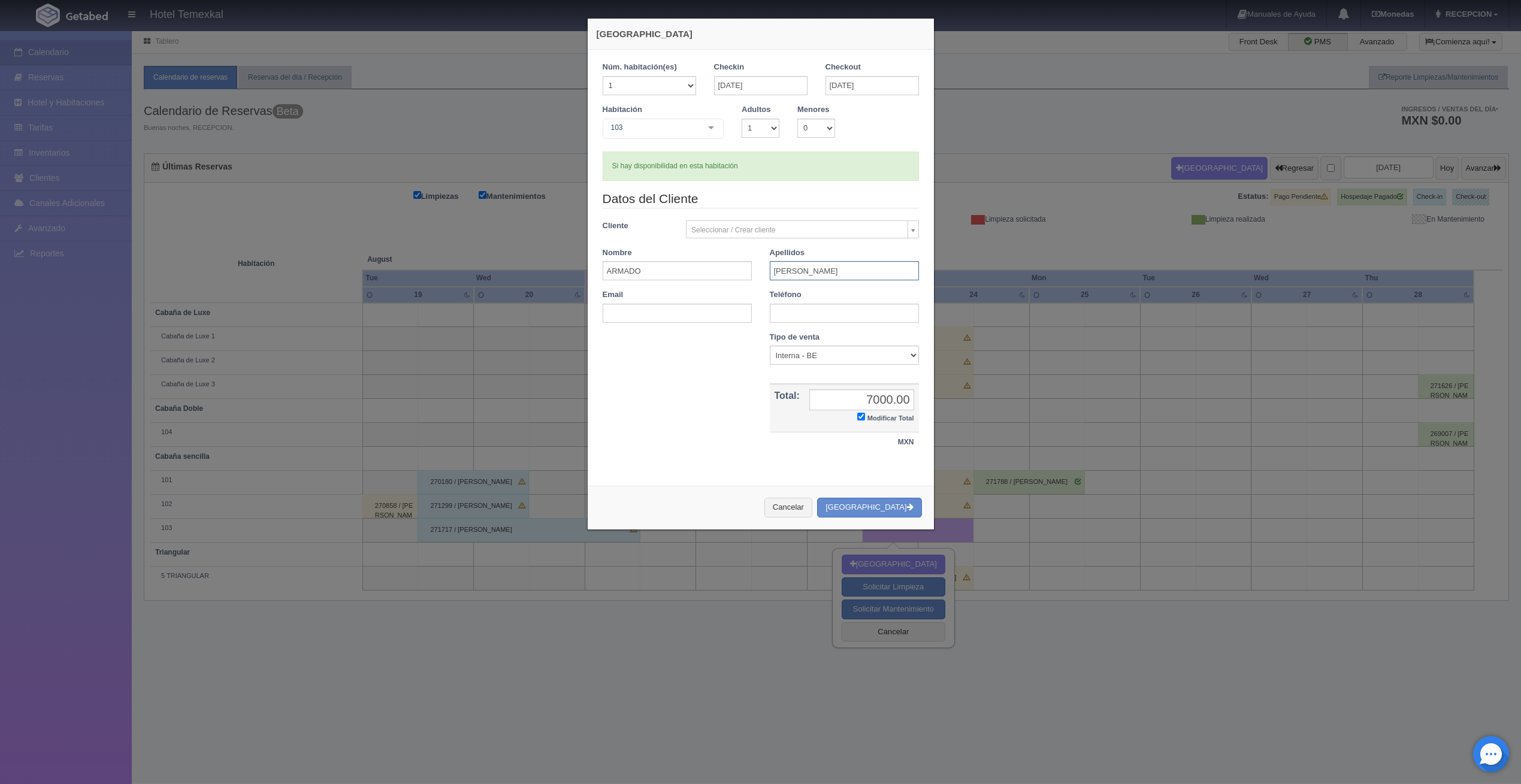
type input "GARCIA"
click at [660, 472] on div "Núm. habitación(es) 1 2 3 4 5 6 7 8 9 10 11 12 13 14 15 16 17 18 19 20 Checkin …" at bounding box center [761, 263] width 346 height 427
click at [859, 416] on input "Modificar Total" at bounding box center [861, 416] width 8 height 8
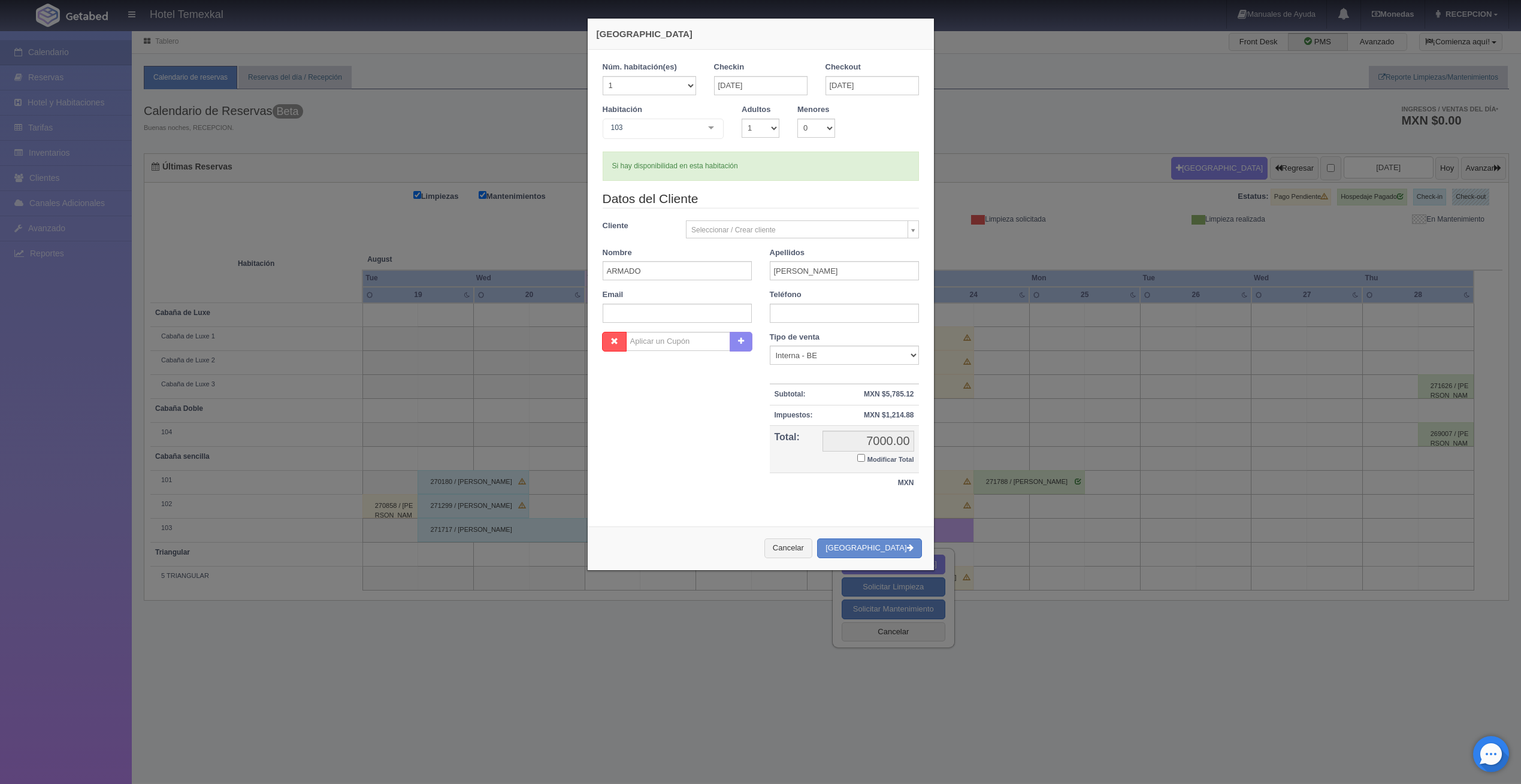
click at [857, 457] on input "Modificar Total" at bounding box center [861, 458] width 8 height 8
checkbox input "true"
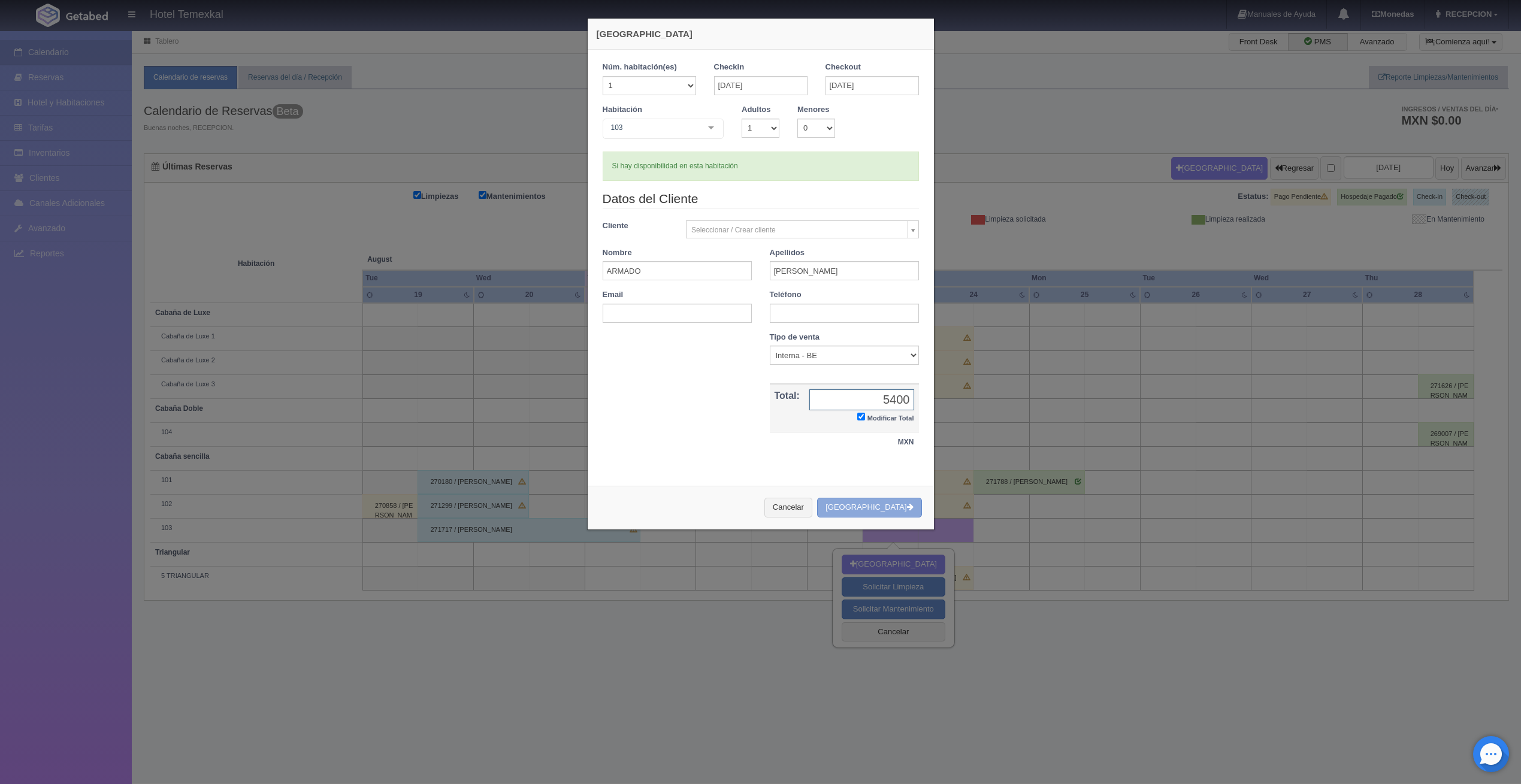
type input "5400"
click at [877, 502] on button "[GEOGRAPHIC_DATA]" at bounding box center [869, 507] width 104 height 20
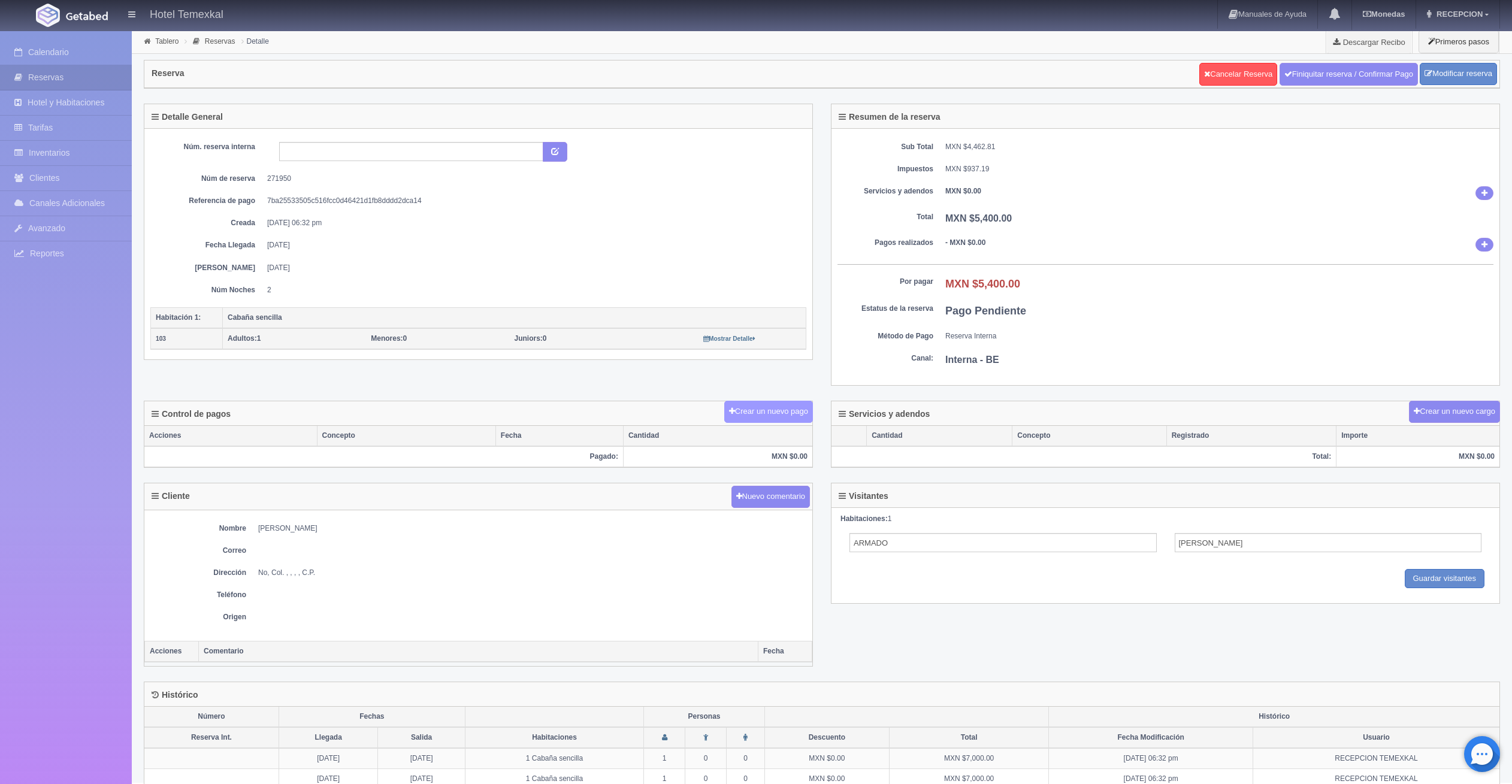
click at [771, 406] on button "Crear un nuevo pago" at bounding box center [768, 412] width 89 height 22
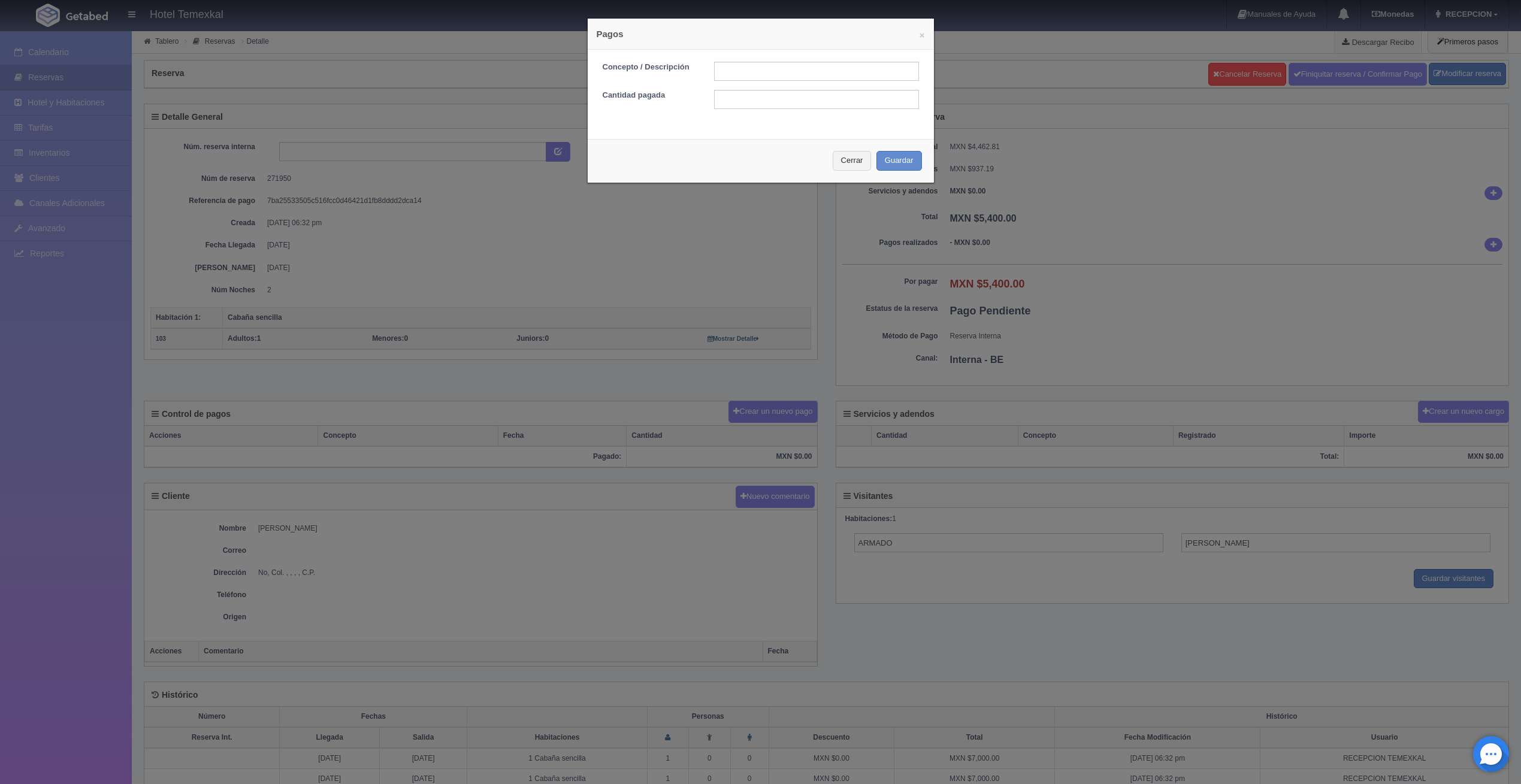
click at [770, 82] on form "Concepto / Descripción Cantidad pagada" at bounding box center [761, 85] width 316 height 48
click at [772, 78] on input "text" at bounding box center [817, 71] width 205 height 19
type input "PRIMER ABONO"
click at [769, 100] on input "1200" at bounding box center [817, 99] width 205 height 19
type input "1"
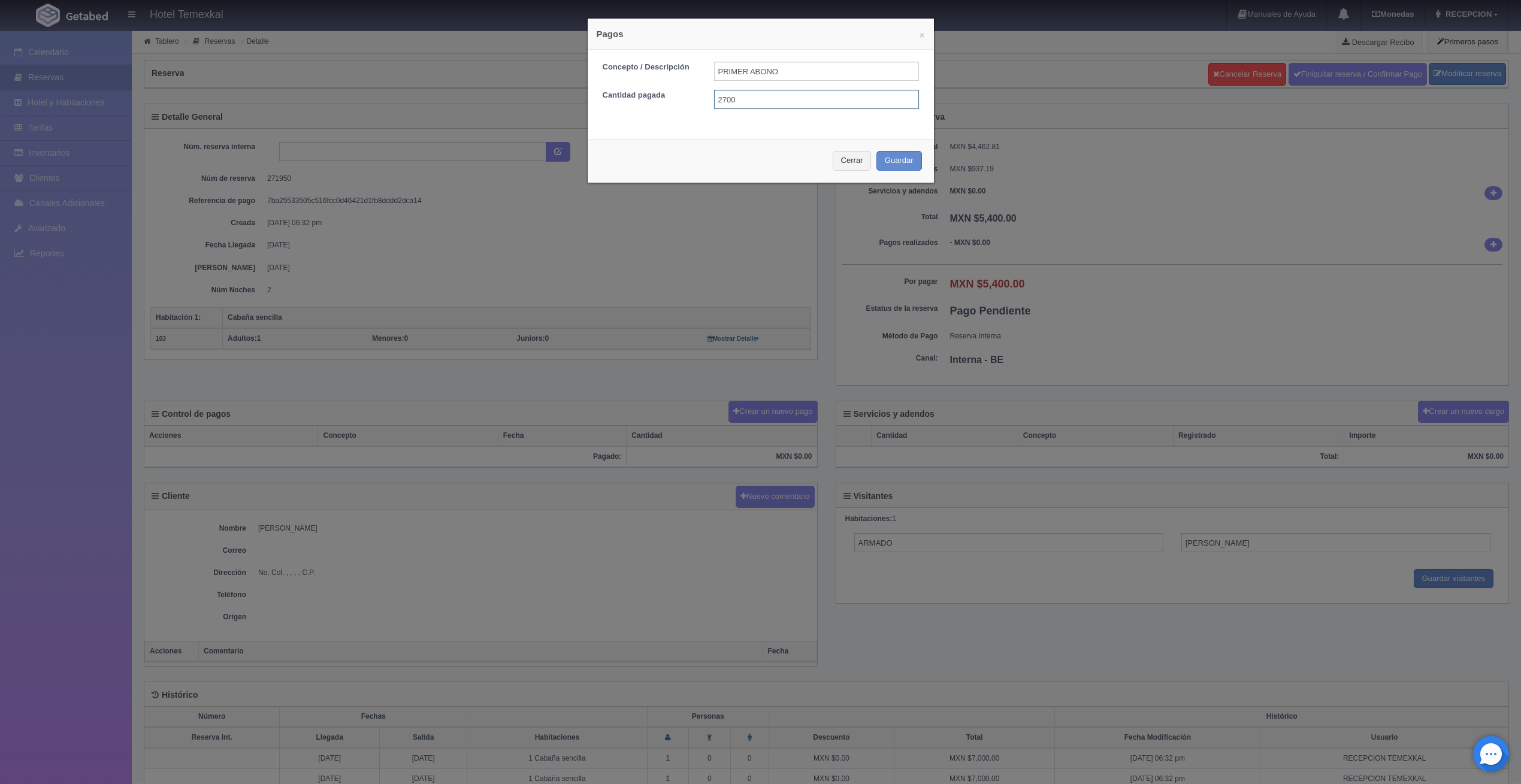
type input "2700"
click at [898, 162] on button "Guardar" at bounding box center [899, 161] width 46 height 20
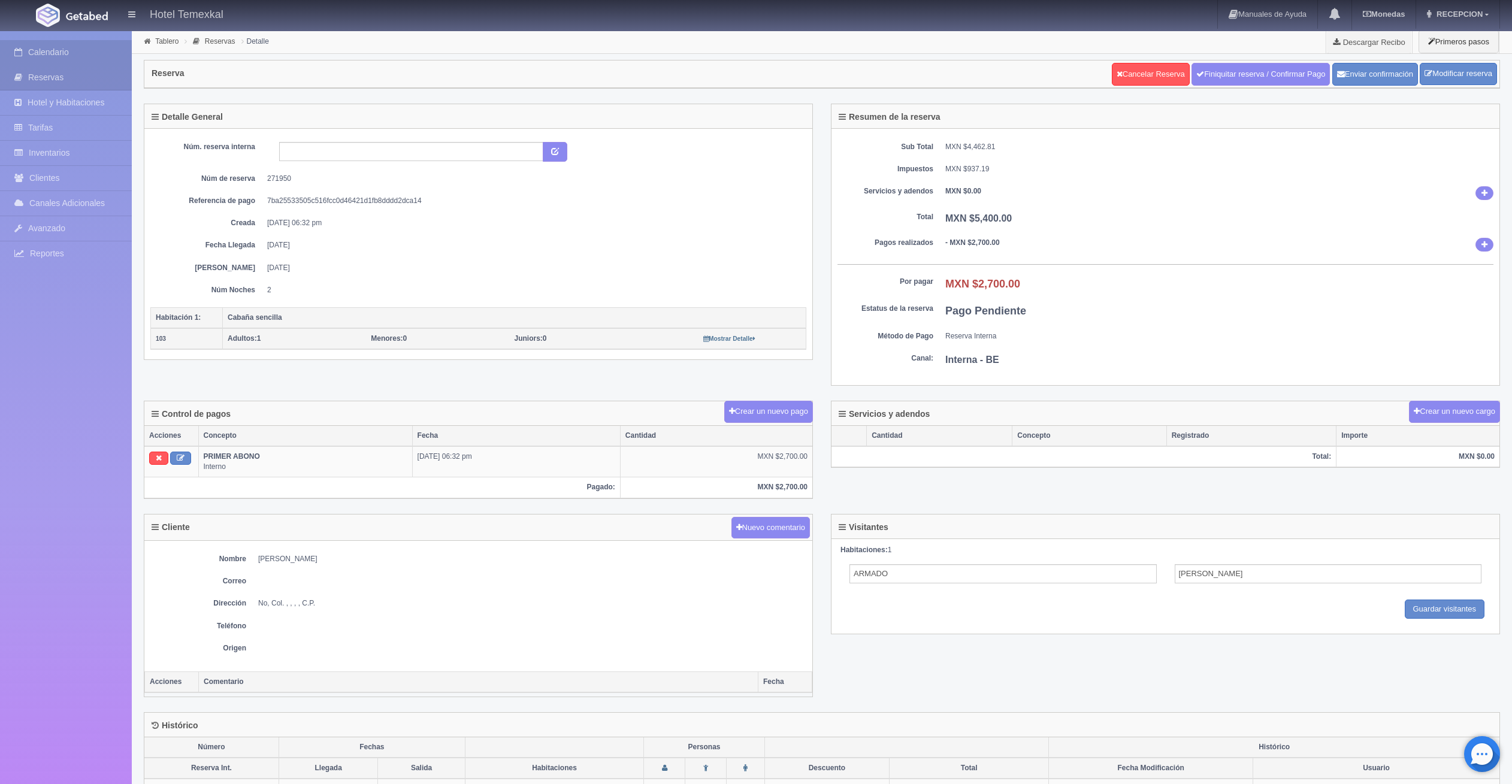
click at [93, 44] on link "Calendario" at bounding box center [66, 53] width 132 height 24
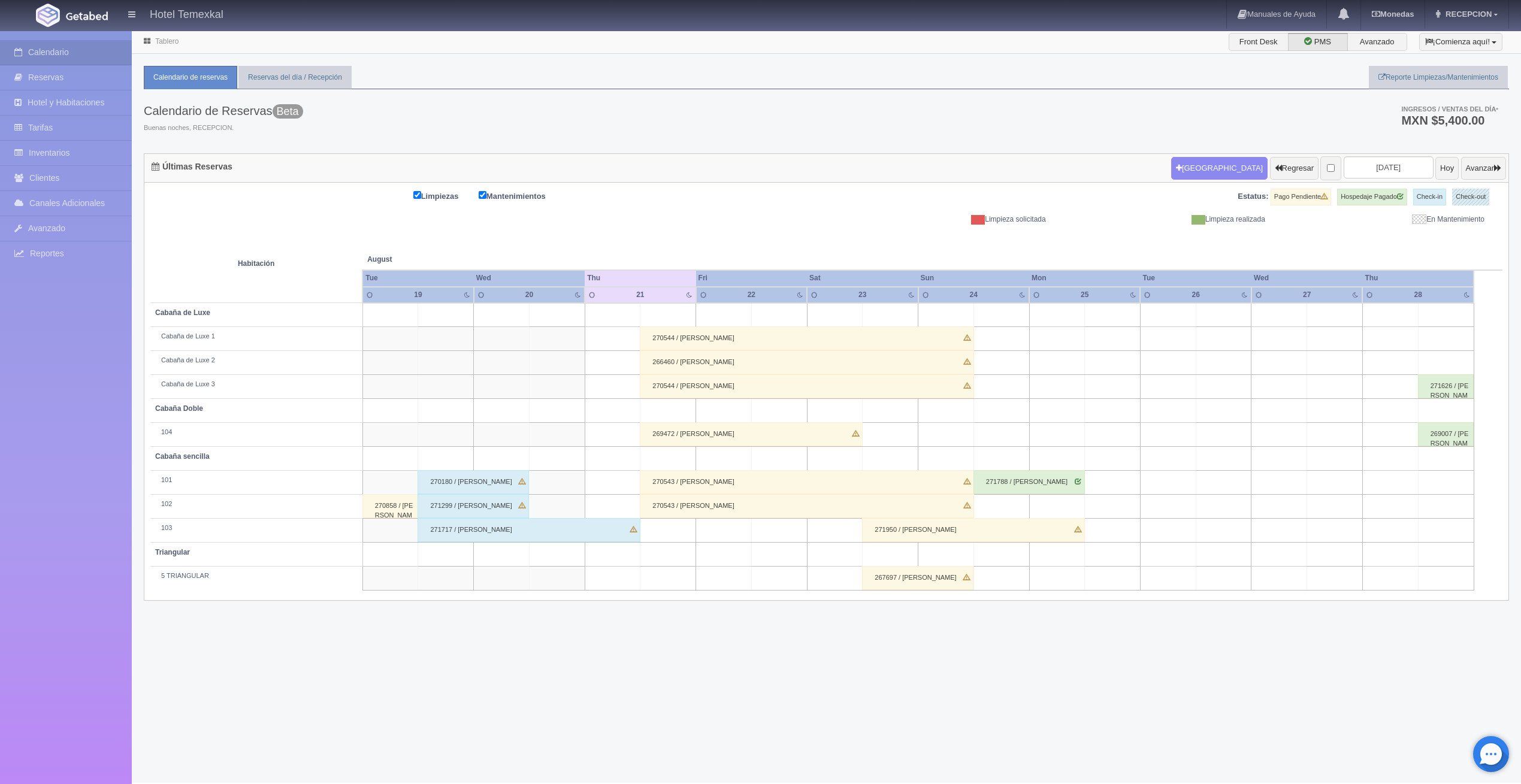
click at [1108, 316] on td at bounding box center [1113, 314] width 56 height 24
click at [1116, 350] on button "[GEOGRAPHIC_DATA]" at bounding box center [1116, 349] width 104 height 20
type input "[DATE]"
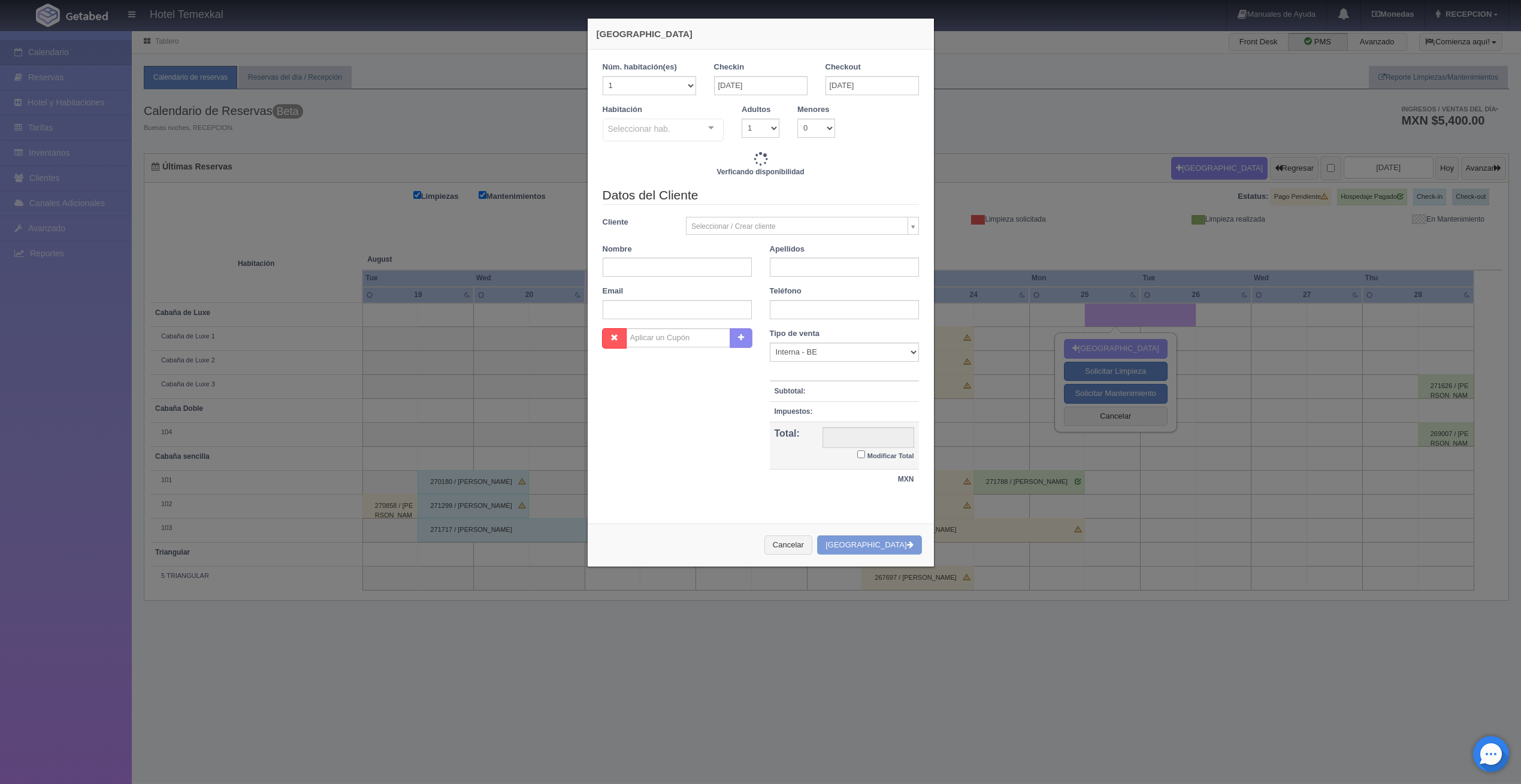
checkbox input "false"
type input "4800.00"
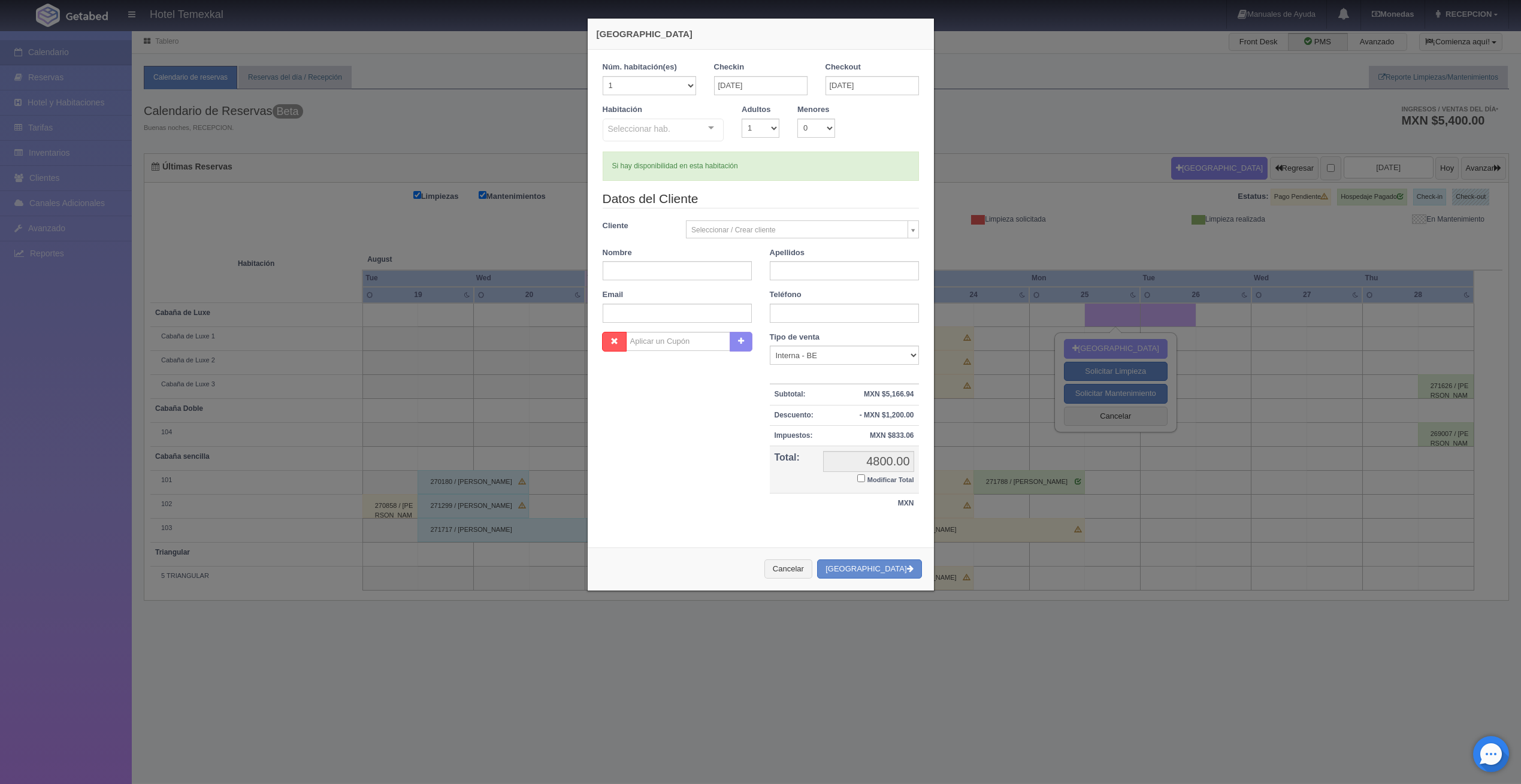
checkbox input "false"
click at [683, 132] on div "Seleccionar hab." at bounding box center [663, 129] width 122 height 23
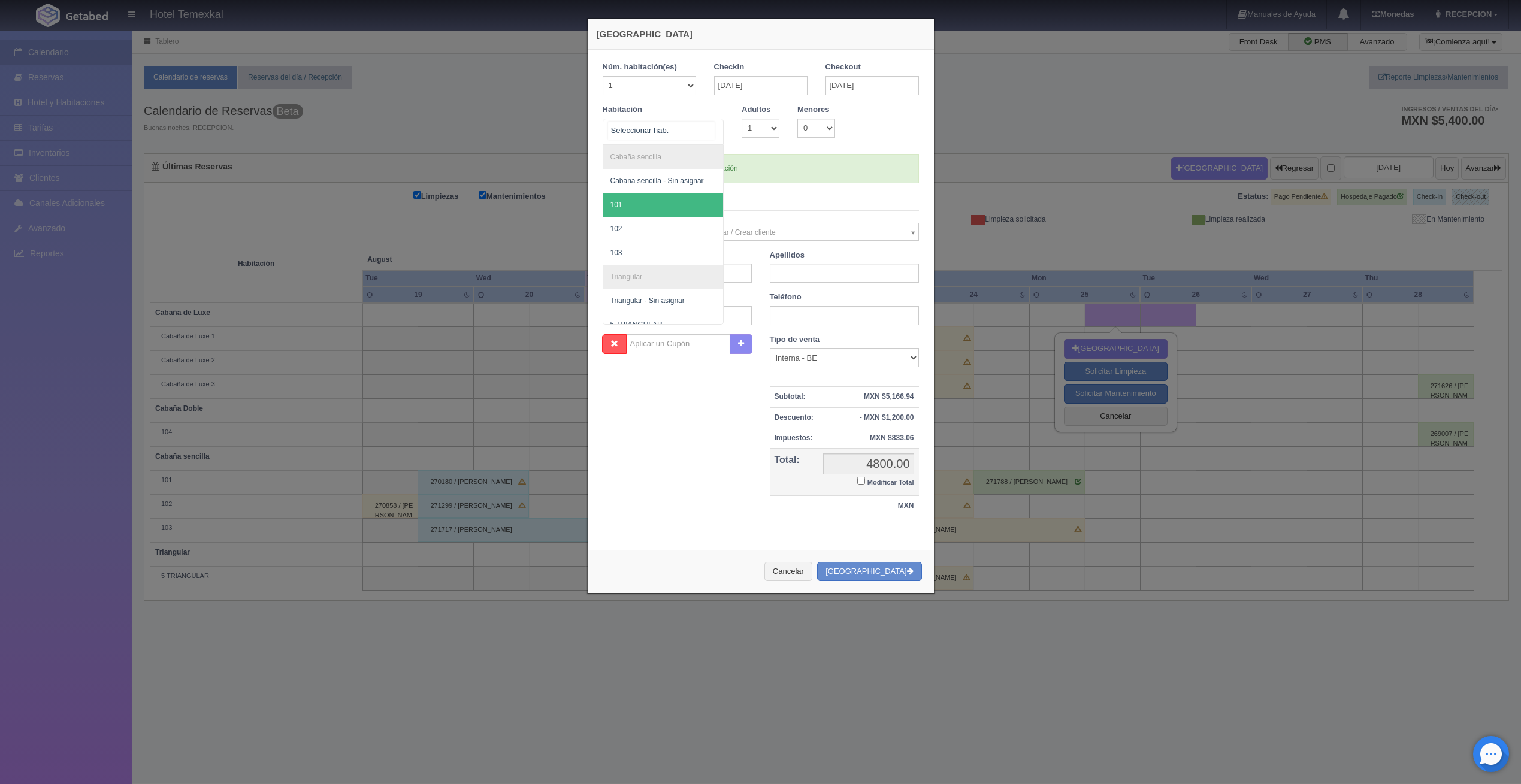
click at [636, 200] on span "101" at bounding box center [663, 205] width 120 height 24
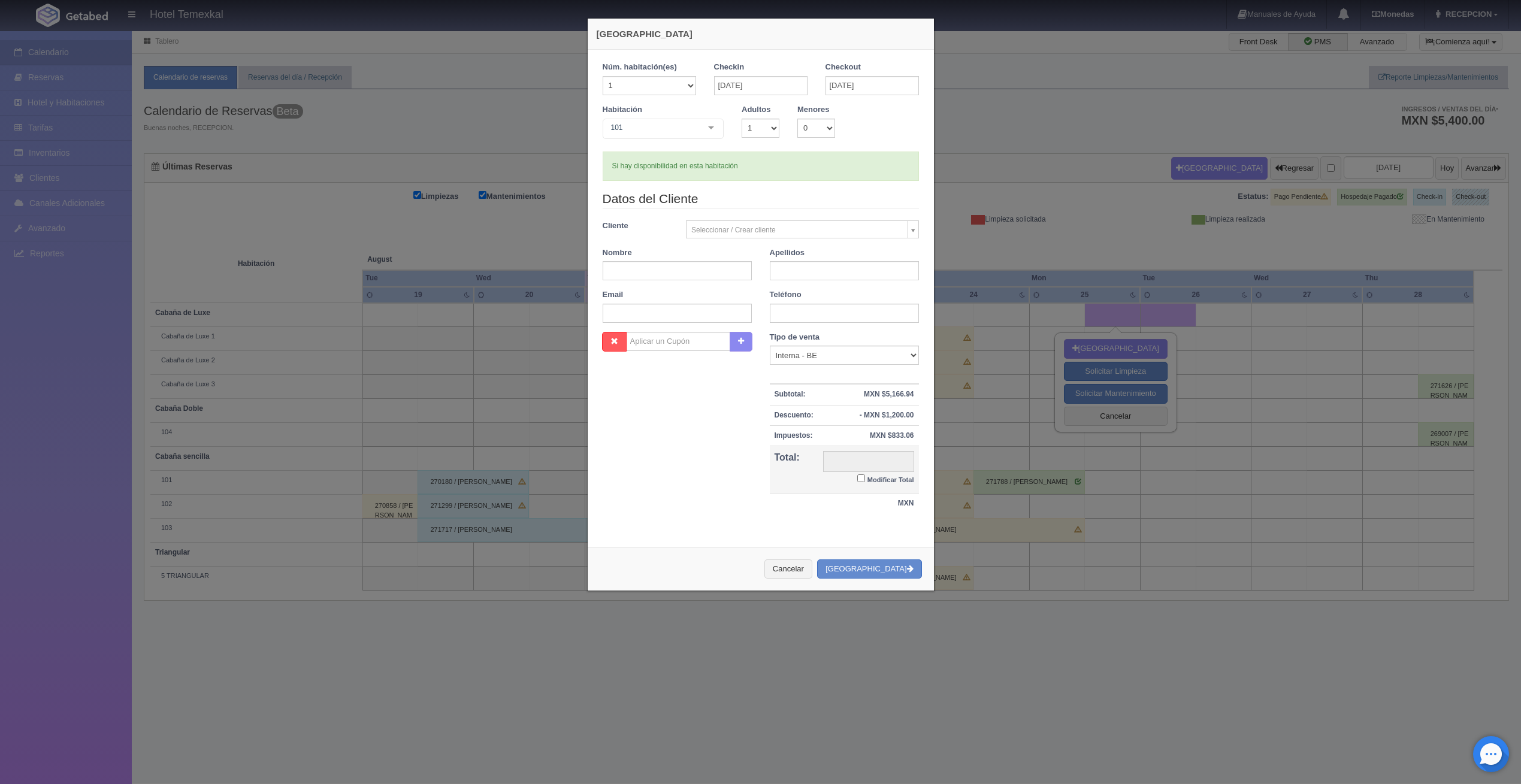
checkbox input "false"
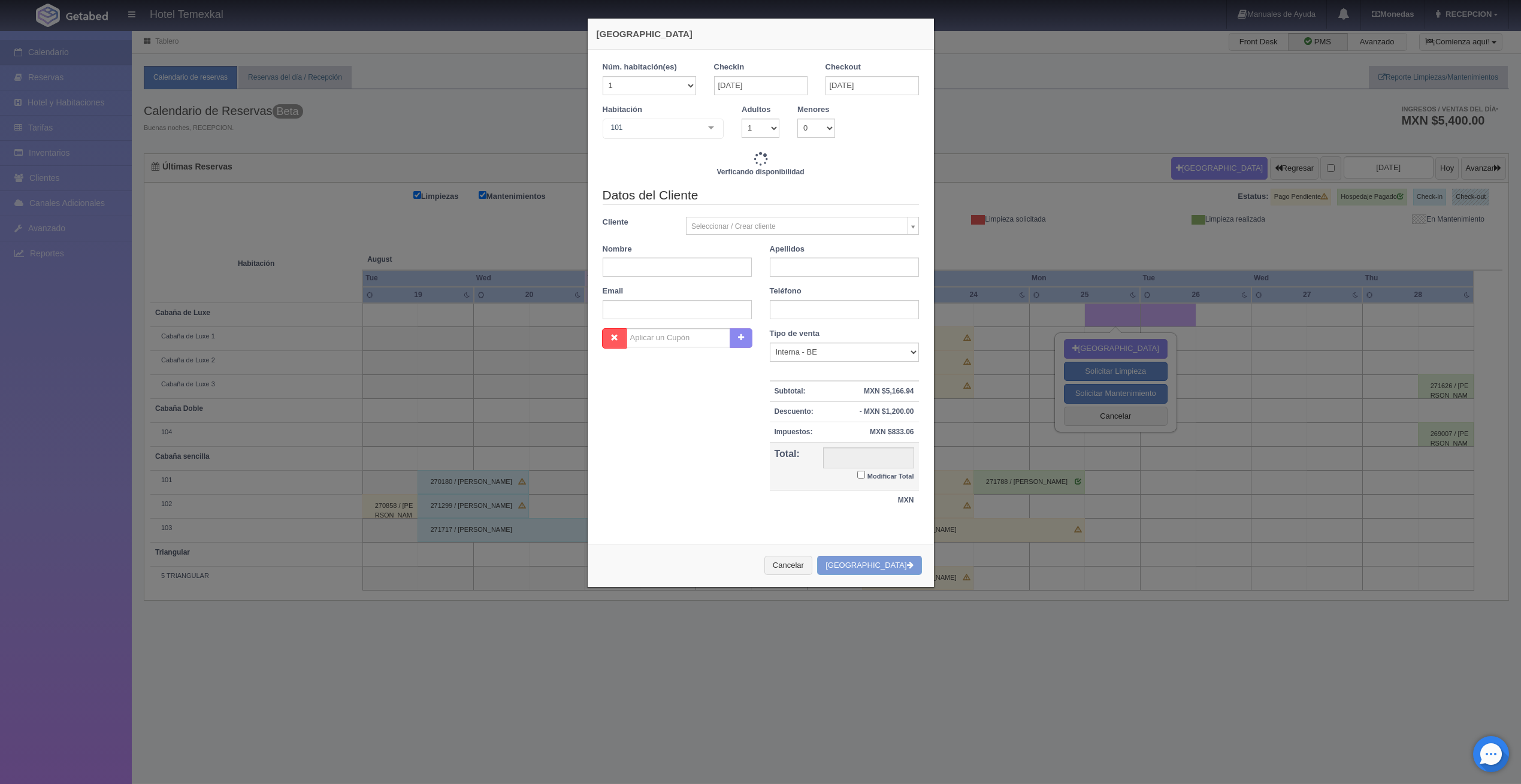
type input "3000.00"
checkbox input "false"
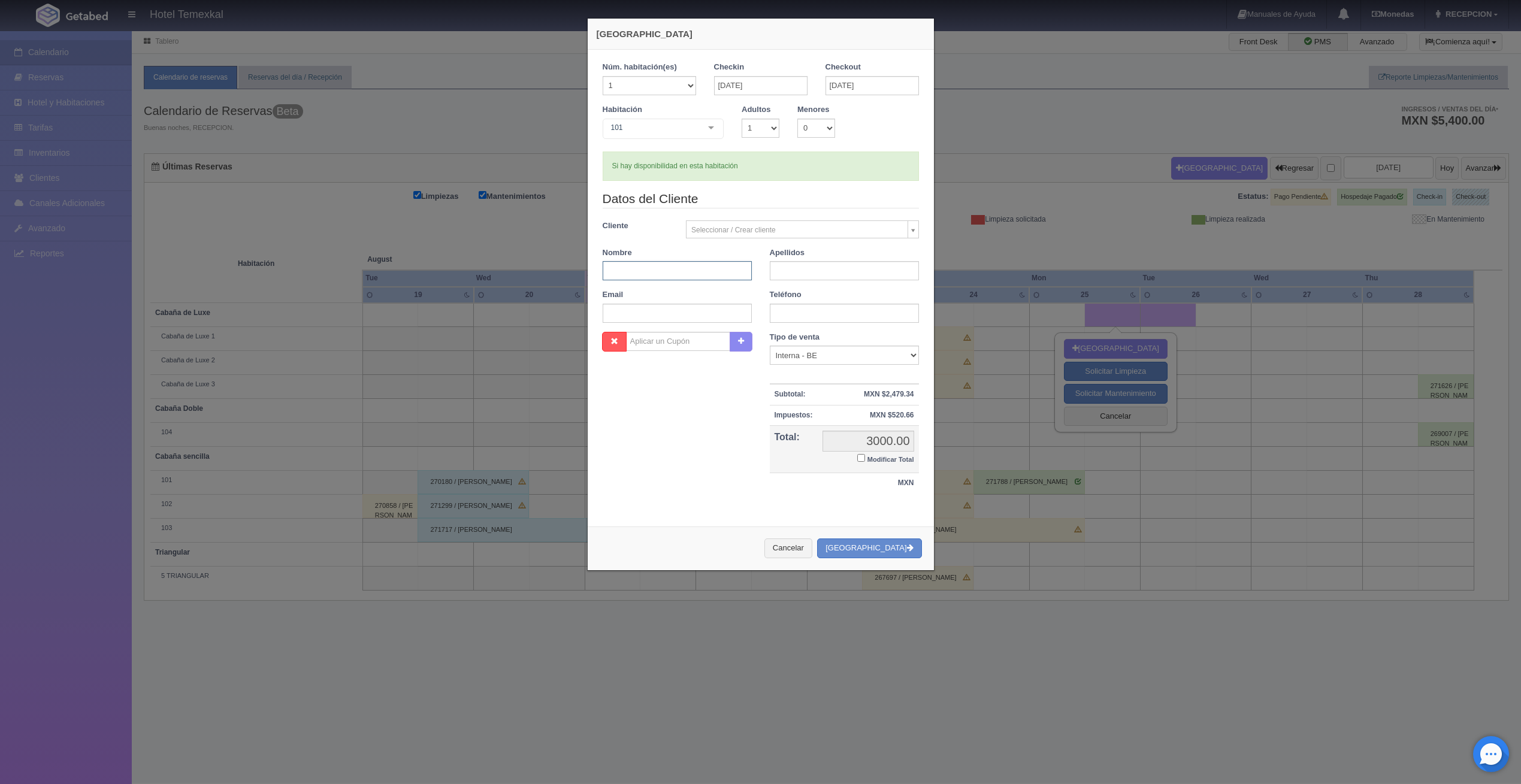
click at [647, 264] on input "text" at bounding box center [677, 270] width 149 height 19
type input "[PERSON_NAME]"
click at [796, 272] on input "text" at bounding box center [844, 270] width 149 height 19
type input "[PERSON_NAME]"
click at [702, 477] on div "Nombre Cupón : Descuentos : Tipo de venta Correo Electronico Interna - BE Llama…" at bounding box center [760, 419] width 334 height 175
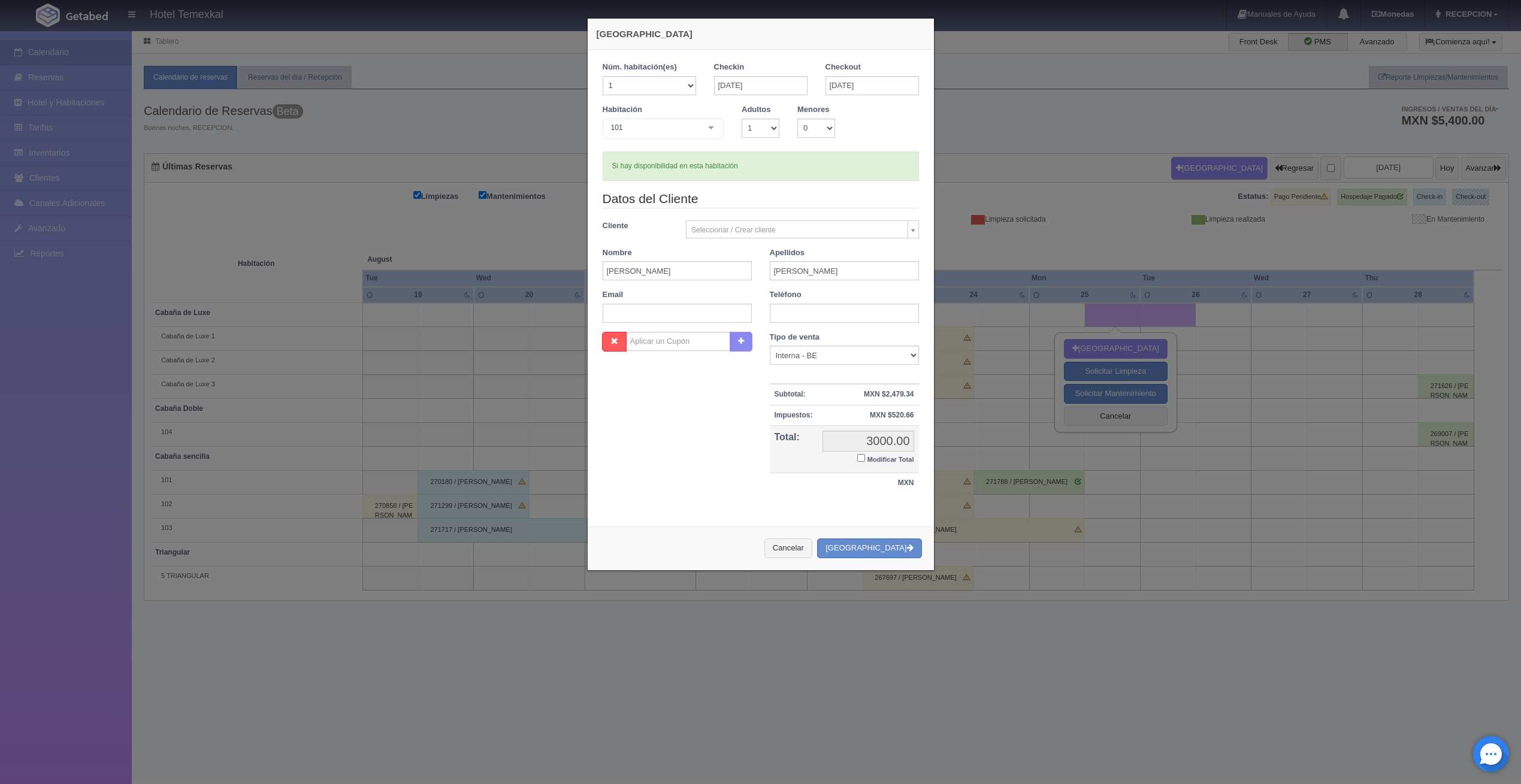
click at [860, 457] on label "Modificar Total" at bounding box center [885, 459] width 56 height 14
click at [860, 457] on input "Modificar Total" at bounding box center [861, 458] width 8 height 8
checkbox input "true"
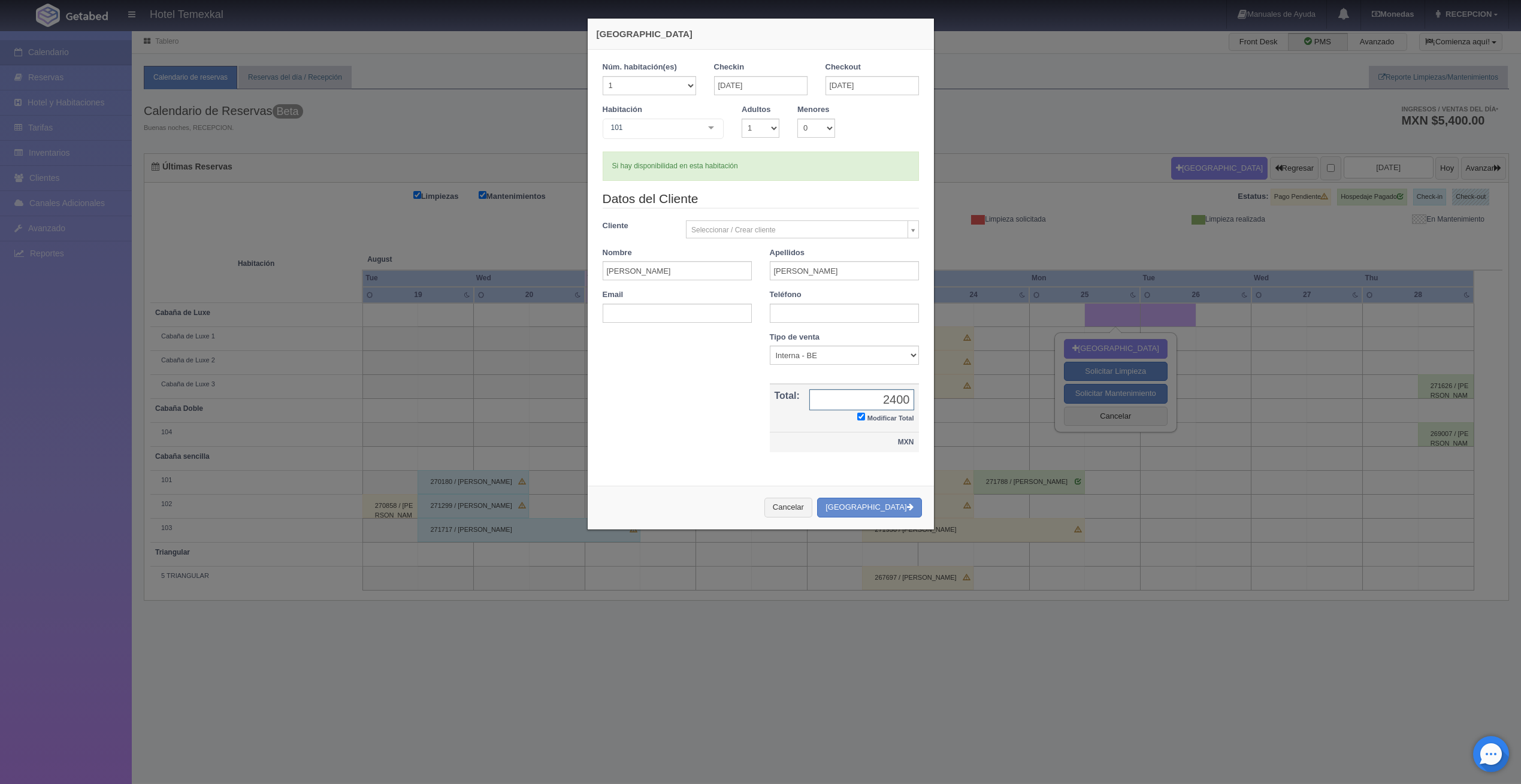
type input "2400"
click at [906, 449] on td "MXN" at bounding box center [844, 441] width 149 height 20
click at [874, 501] on button "[GEOGRAPHIC_DATA]" at bounding box center [869, 507] width 104 height 20
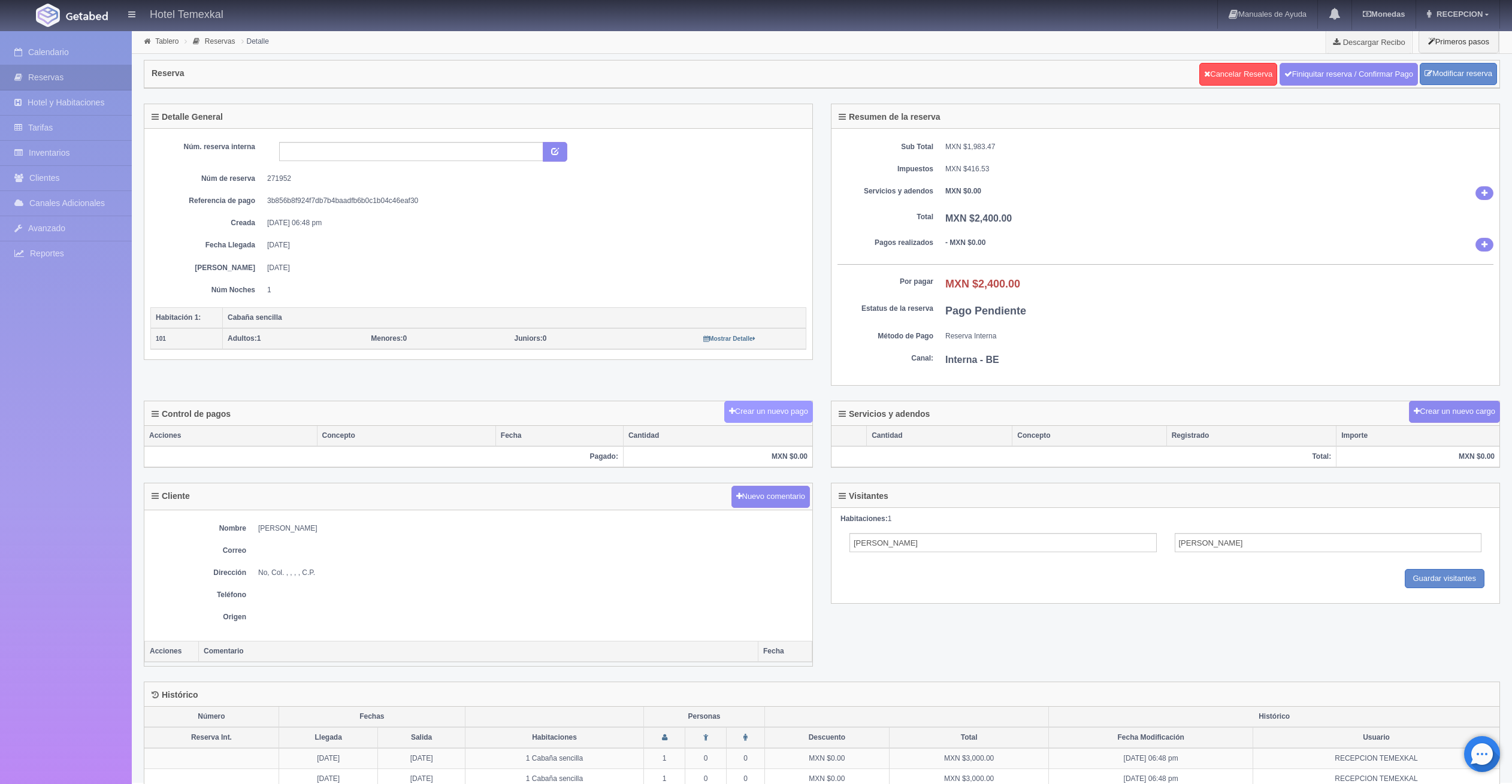
click at [757, 410] on button "Crear un nuevo pago" at bounding box center [768, 412] width 89 height 22
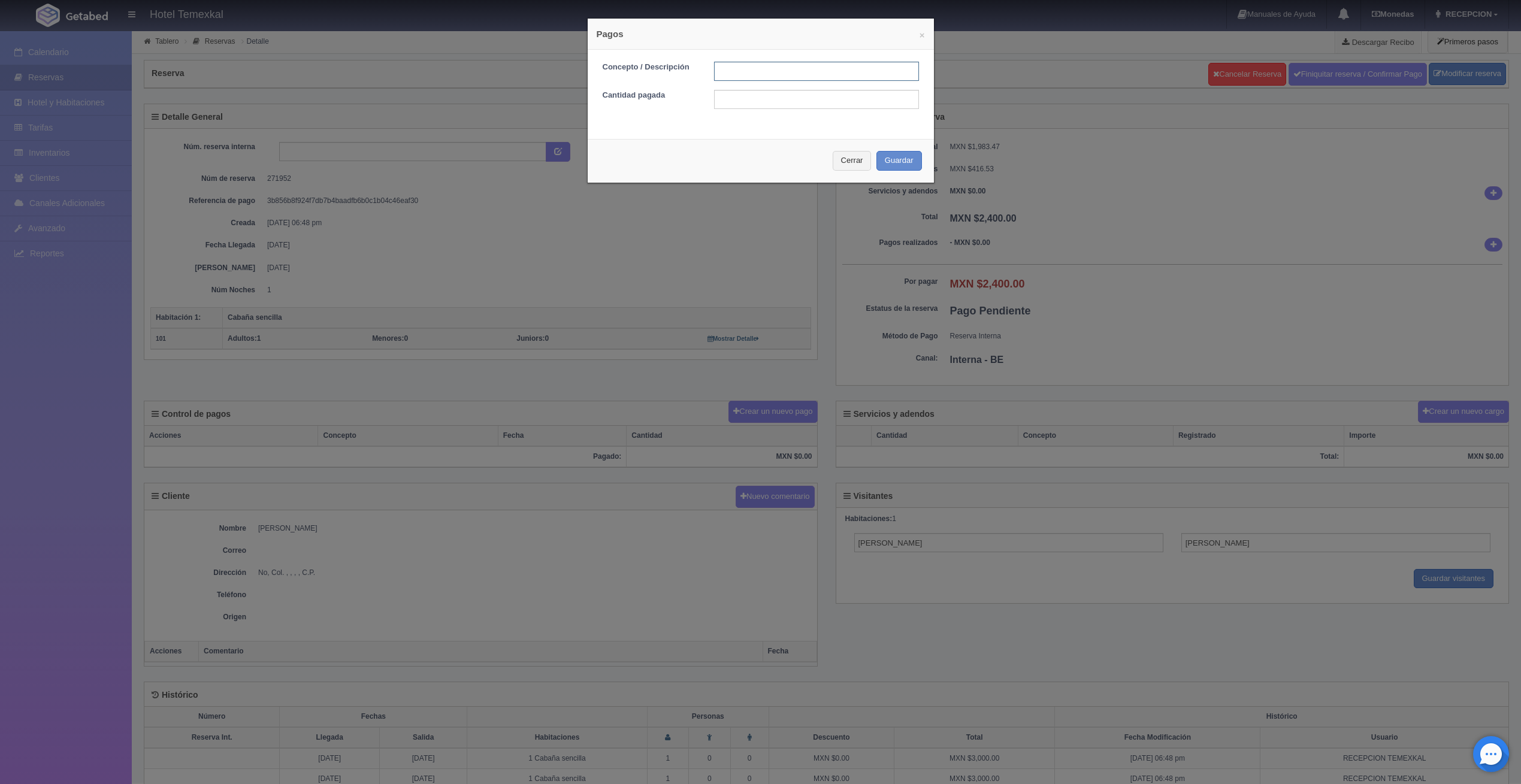
click at [755, 79] on input "text" at bounding box center [817, 71] width 205 height 19
type input "PRIMER ABONO"
click at [745, 101] on input "2700" at bounding box center [817, 99] width 205 height 19
type input "2"
type input "1200"
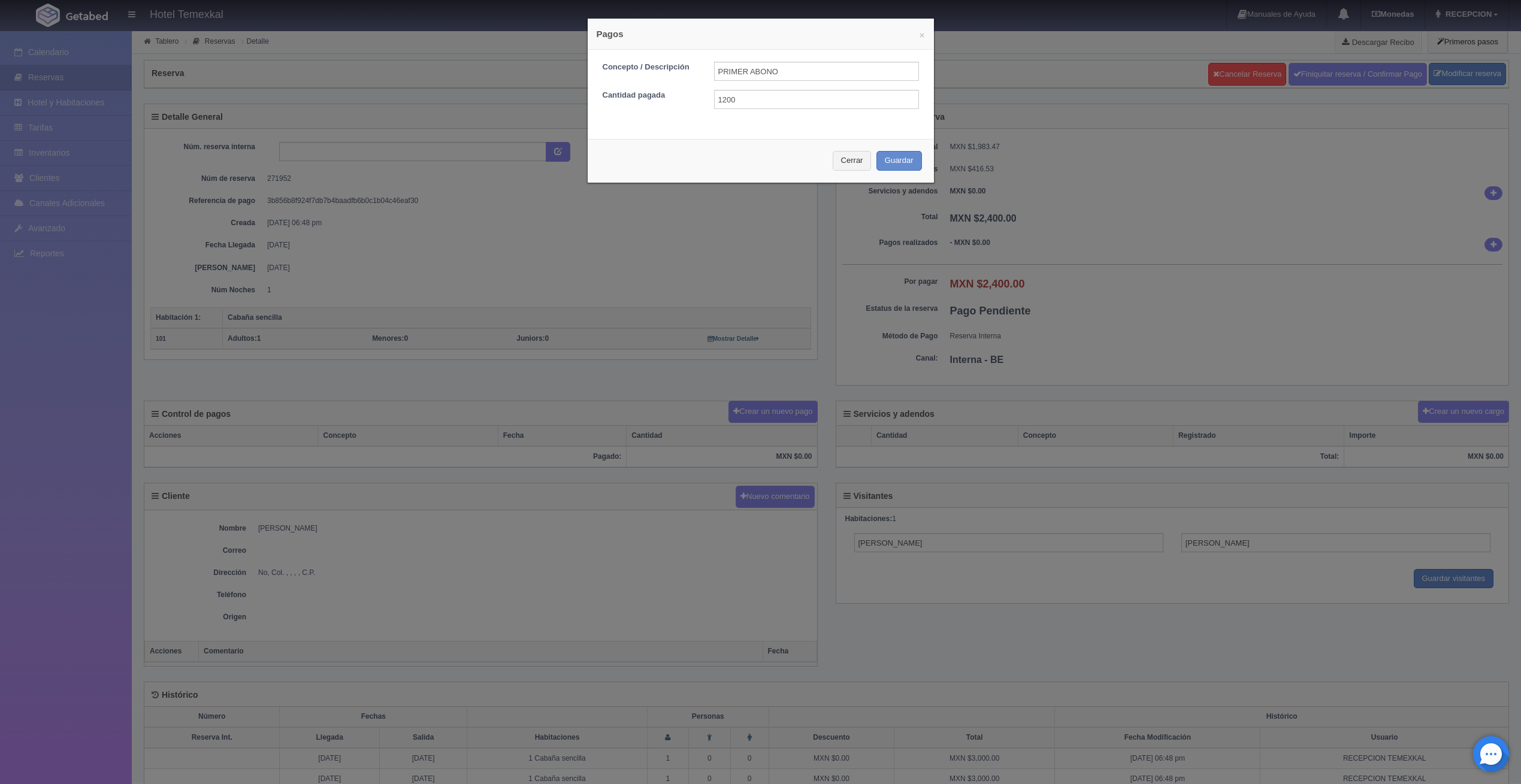
click at [681, 138] on div "× Pagos Concepto / Descripción PRIMER ABONO Cantidad pagada 1200 Cerrar Guardar" at bounding box center [761, 100] width 347 height 165
click at [901, 151] on button "Guardar" at bounding box center [899, 161] width 46 height 20
click at [908, 156] on div "Cerrar Guardar" at bounding box center [761, 161] width 346 height 44
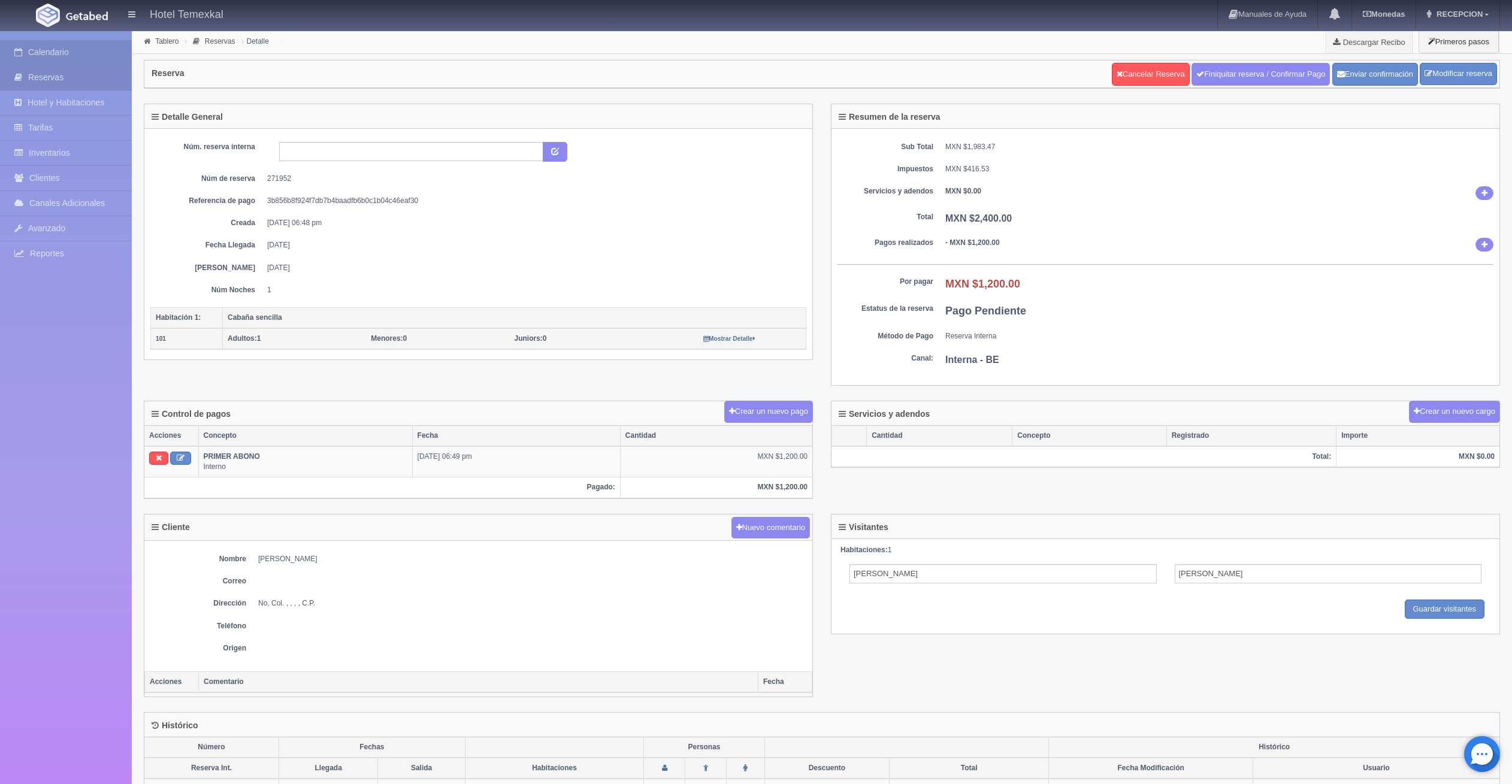
click at [40, 44] on link "Calendario" at bounding box center [66, 53] width 132 height 24
